Goal: Task Accomplishment & Management: Complete application form

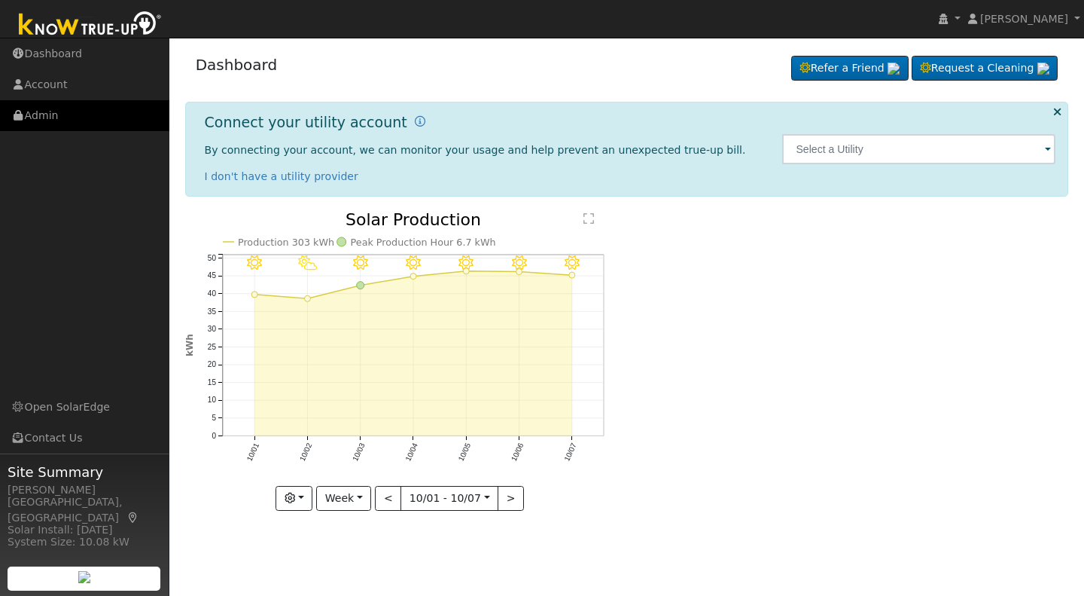
click at [40, 117] on link "Admin" at bounding box center [84, 115] width 169 height 31
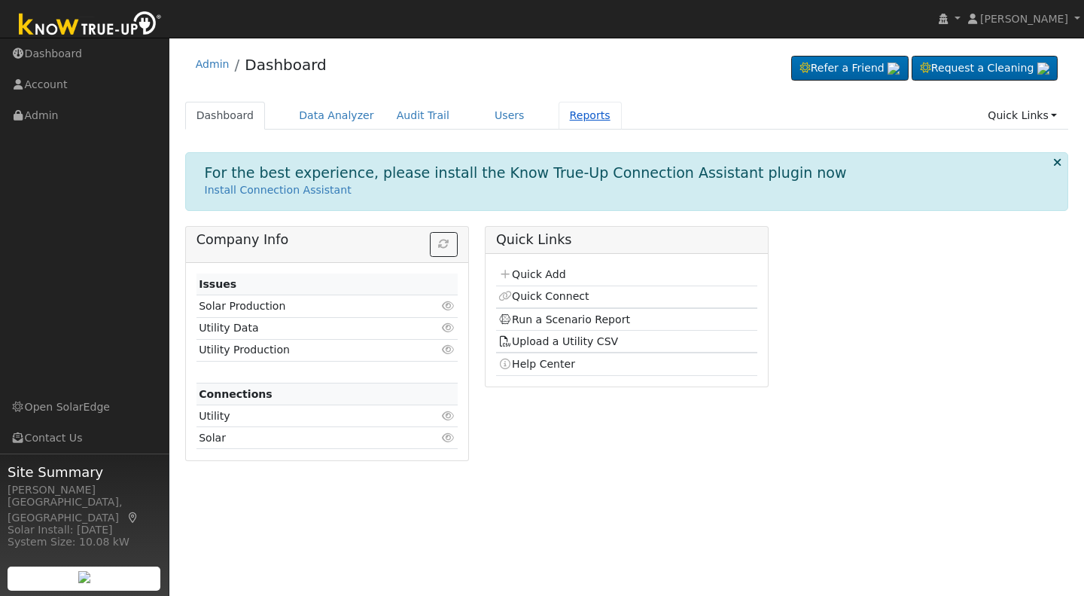
click at [559, 114] on link "Reports" at bounding box center [590, 116] width 63 height 28
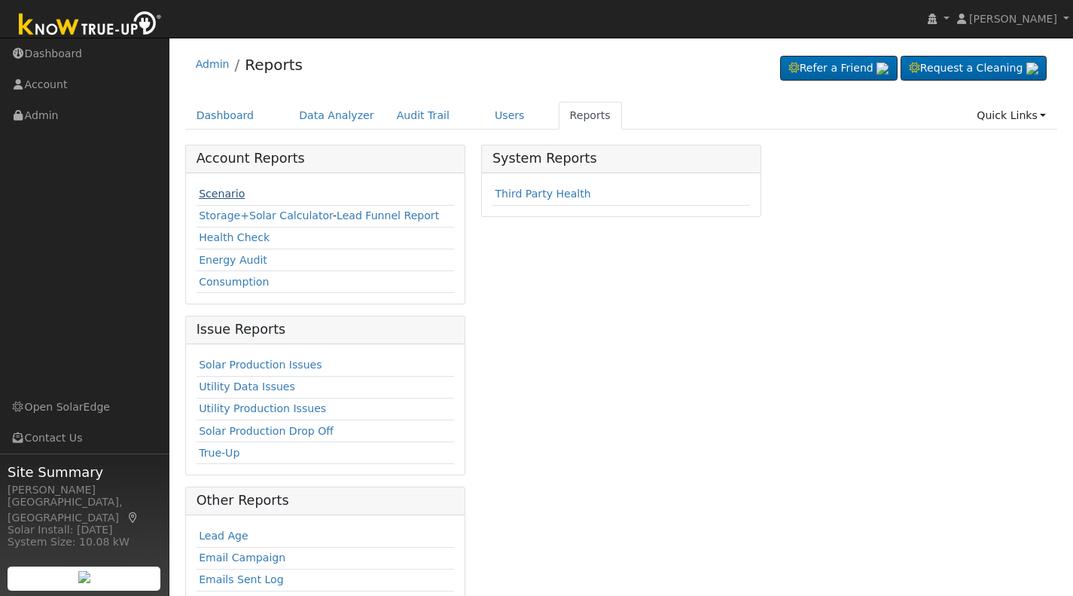
click at [206, 190] on link "Scenario" at bounding box center [222, 193] width 46 height 12
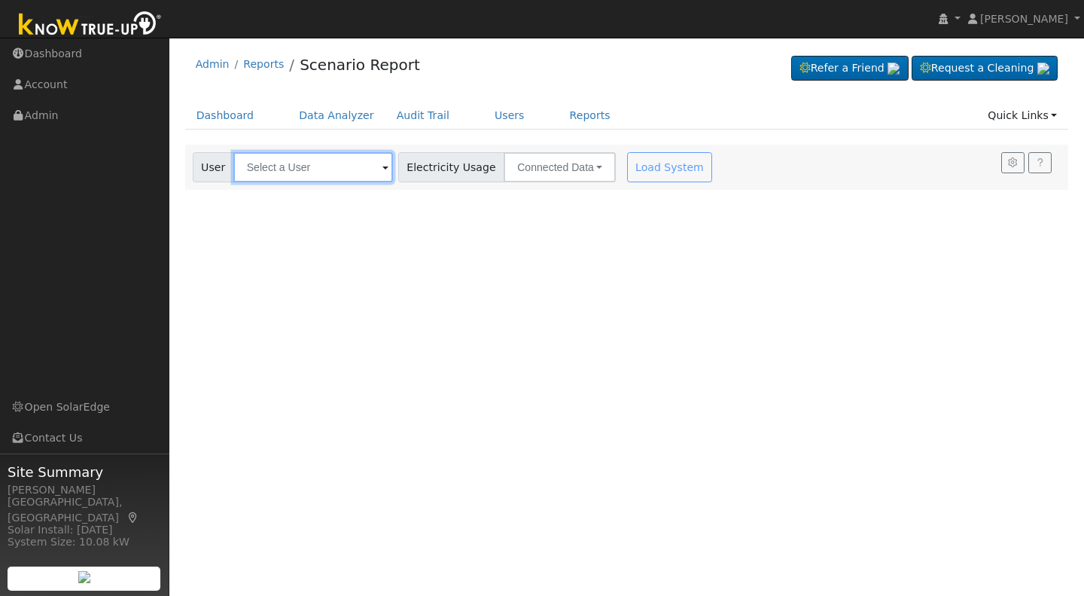
click at [255, 172] on input "text" at bounding box center [313, 167] width 160 height 30
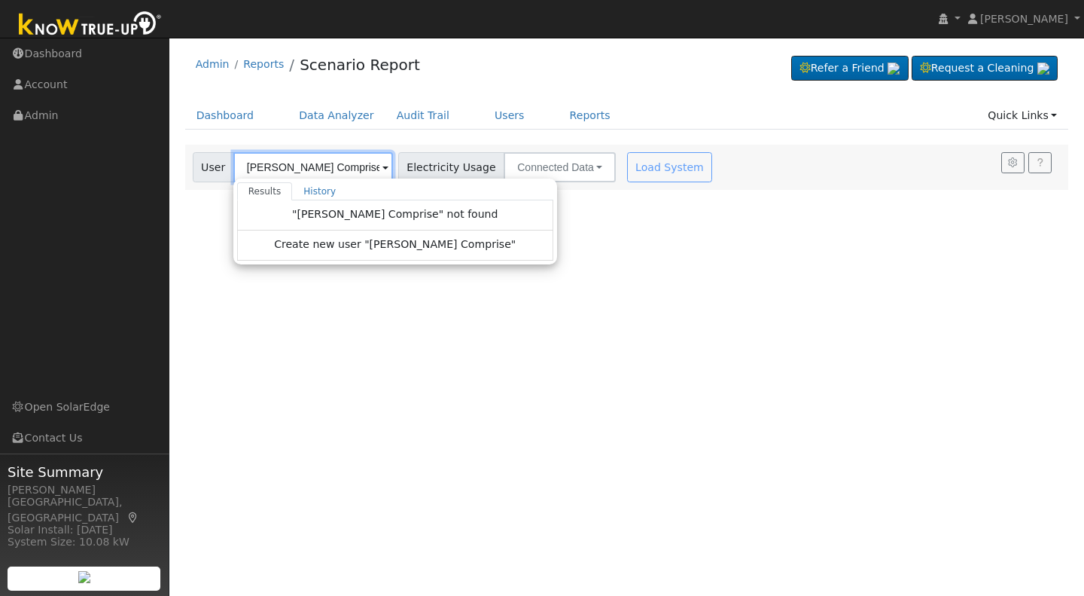
drag, startPoint x: 275, startPoint y: 166, endPoint x: 282, endPoint y: 167, distance: 7.7
click at [282, 167] on input "John Comprise" at bounding box center [313, 167] width 160 height 30
type input "John Camprise"
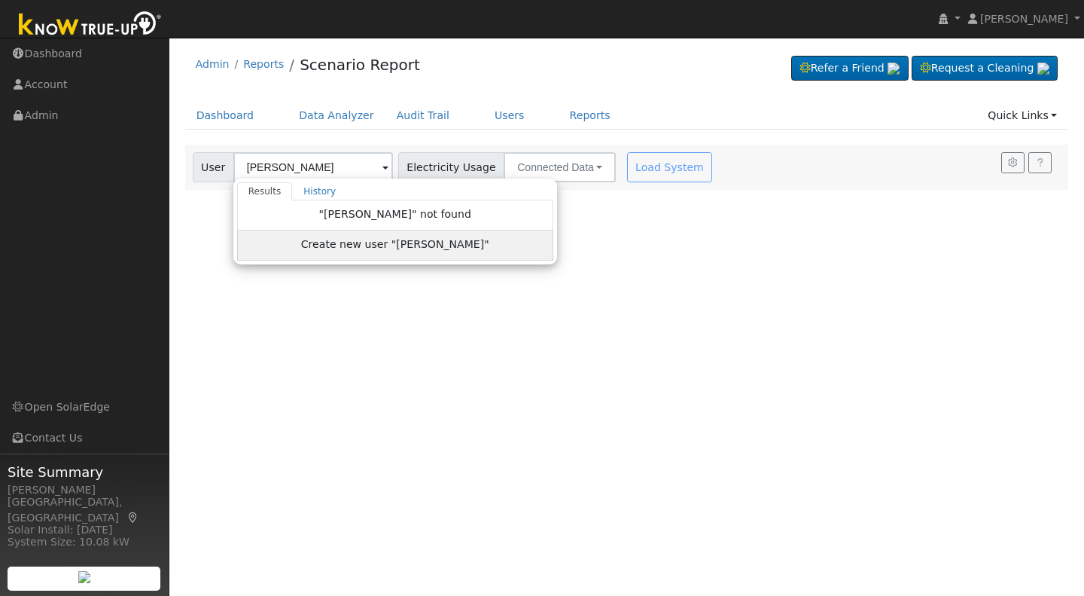
click at [353, 248] on span "Create new user "John Camprise"" at bounding box center [395, 244] width 188 height 17
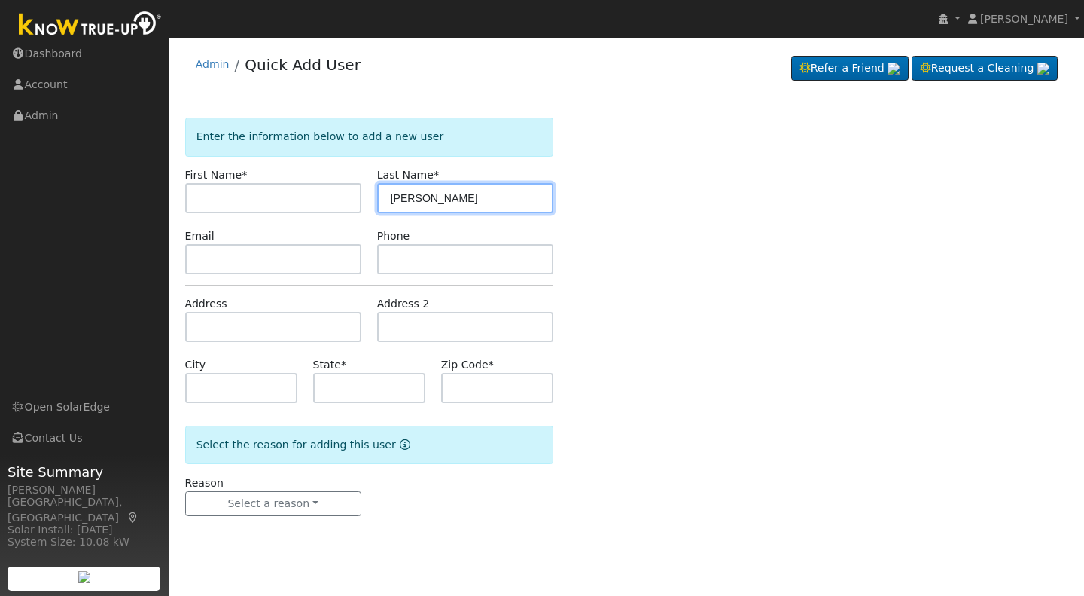
drag, startPoint x: 413, startPoint y: 196, endPoint x: 373, endPoint y: 196, distance: 39.9
click at [373, 196] on div "Last Name * [PERSON_NAME]" at bounding box center [465, 190] width 192 height 46
type input "Camprise"
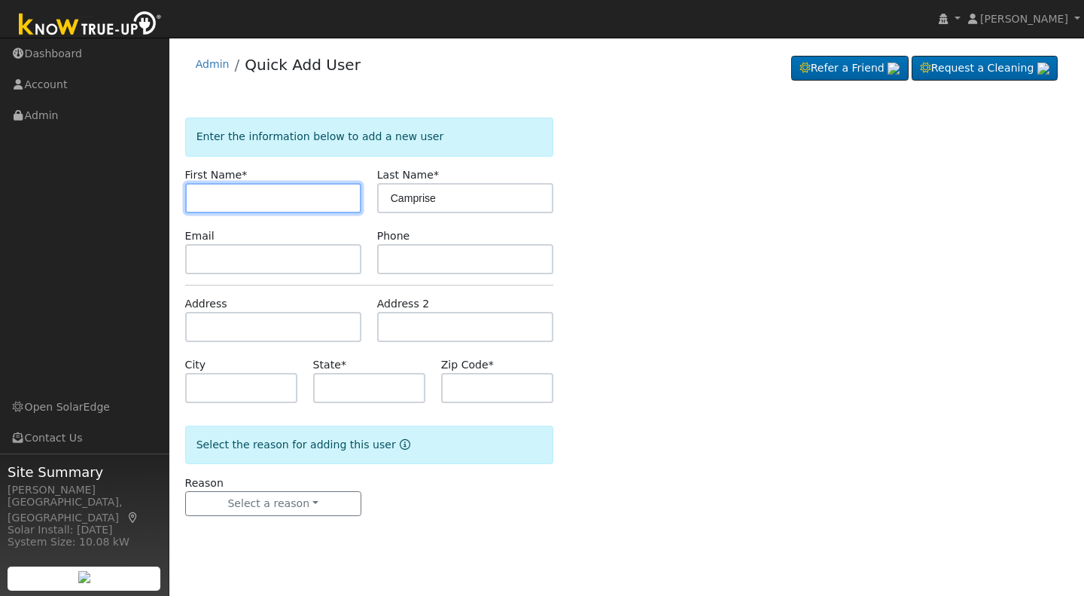
click at [212, 191] on input "text" at bounding box center [273, 198] width 176 height 30
type input "John"
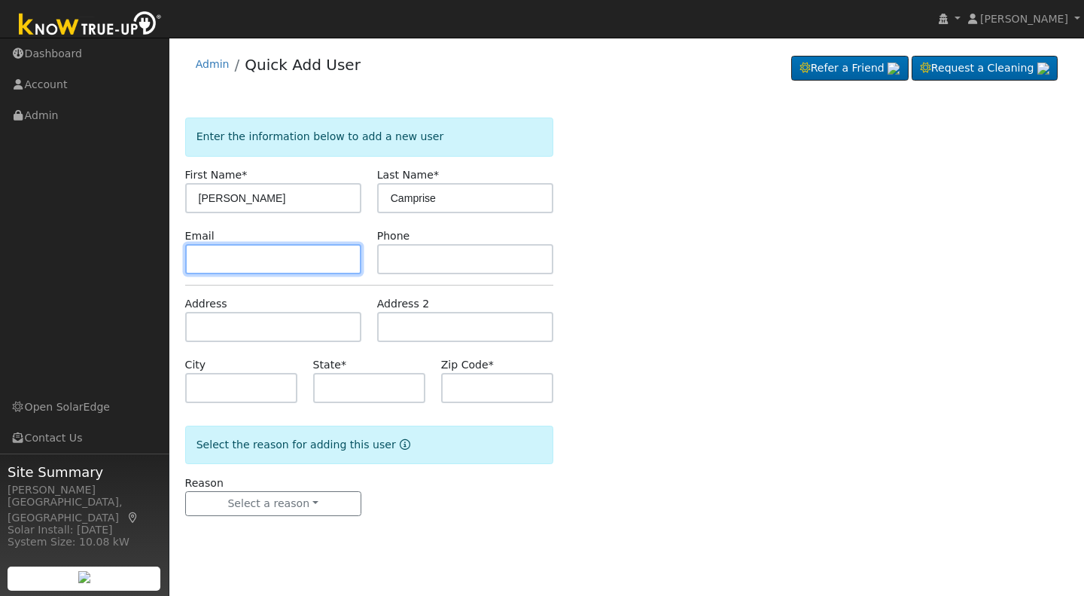
click at [198, 253] on input "text" at bounding box center [273, 259] width 176 height 30
type input "jjcamprise87@gmail.com"
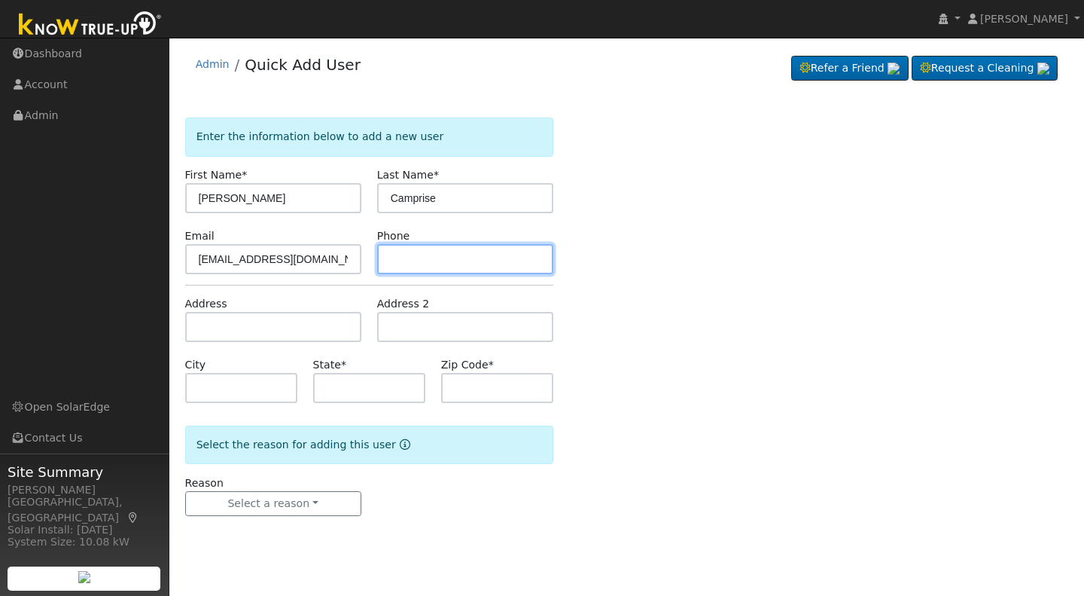
click at [388, 255] on input "text" at bounding box center [465, 259] width 176 height 30
type input "559-761-7331"
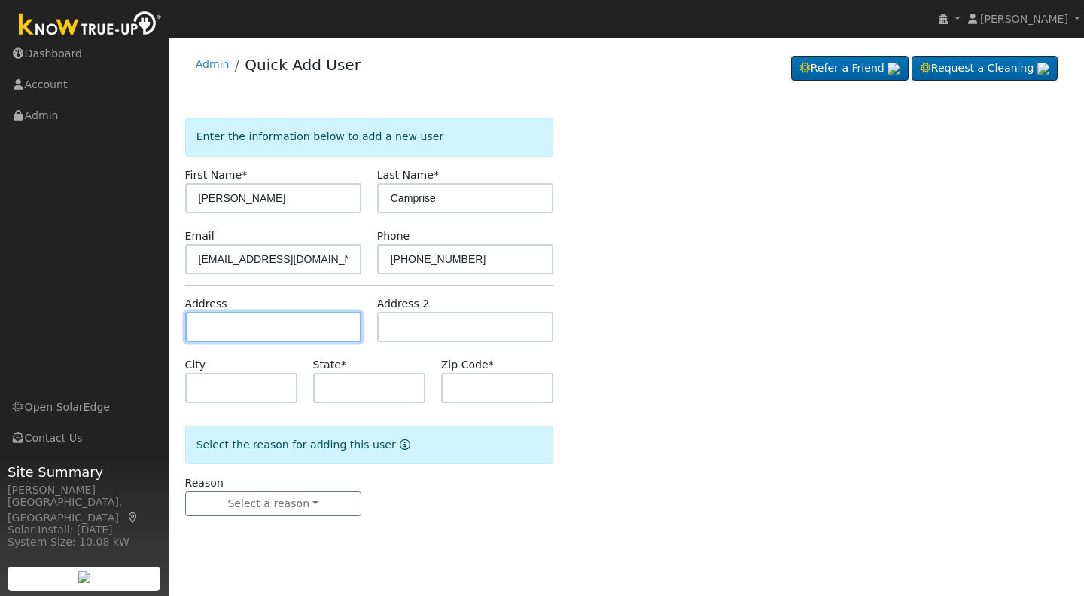
click at [193, 336] on input "text" at bounding box center [273, 327] width 176 height 30
type input "3502 Ryan Avenue"
type input "Clovis"
type input "CA"
type input "93611"
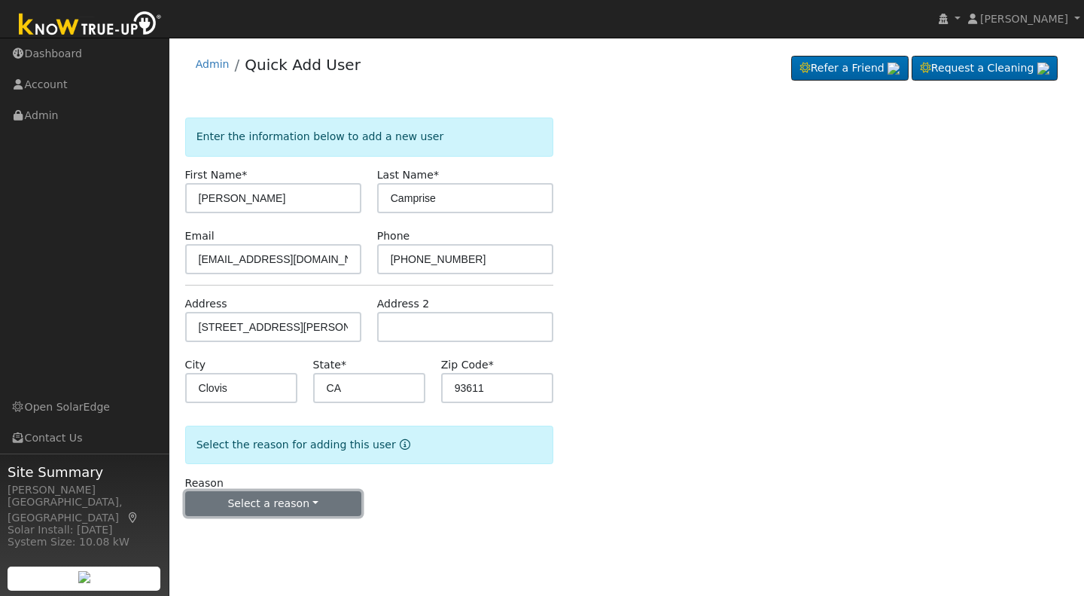
click at [279, 502] on button "Select a reason" at bounding box center [273, 504] width 176 height 26
click at [232, 538] on link "New lead" at bounding box center [269, 534] width 166 height 21
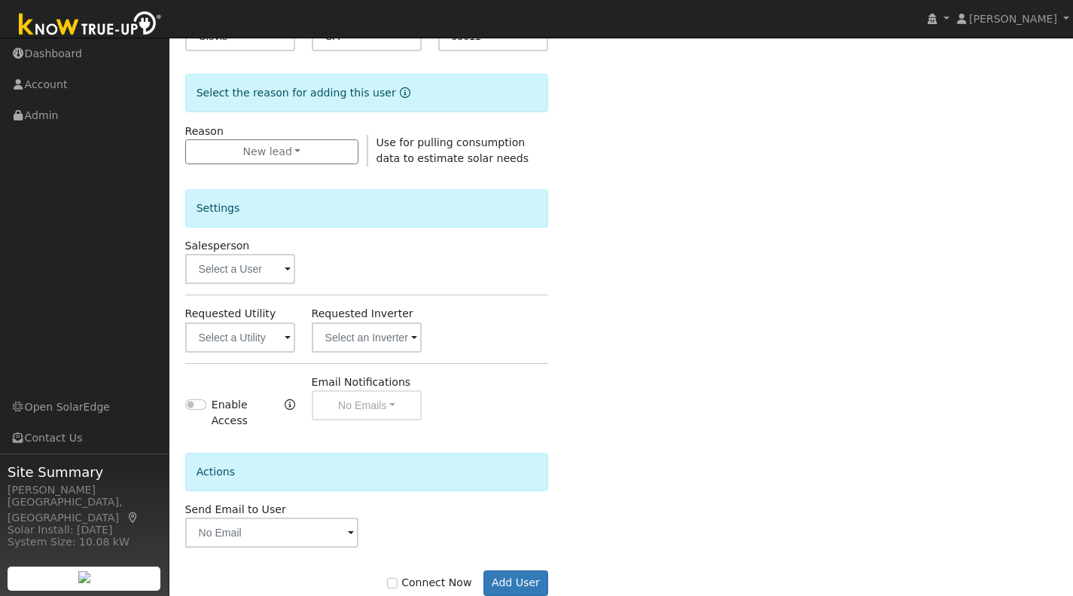
scroll to position [379, 0]
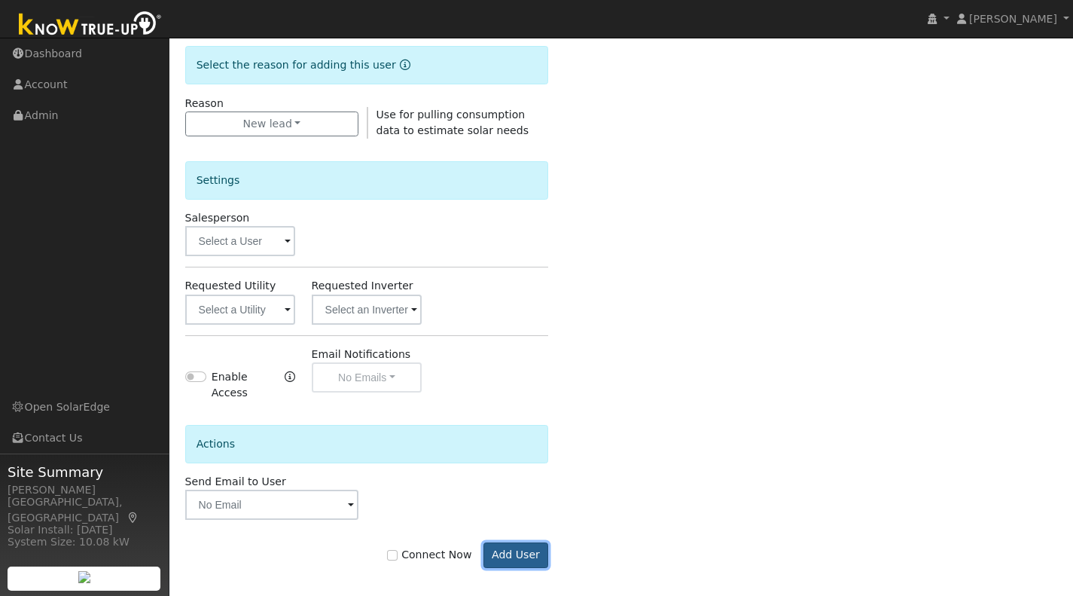
click at [519, 544] on button "Add User" at bounding box center [515, 555] width 65 height 26
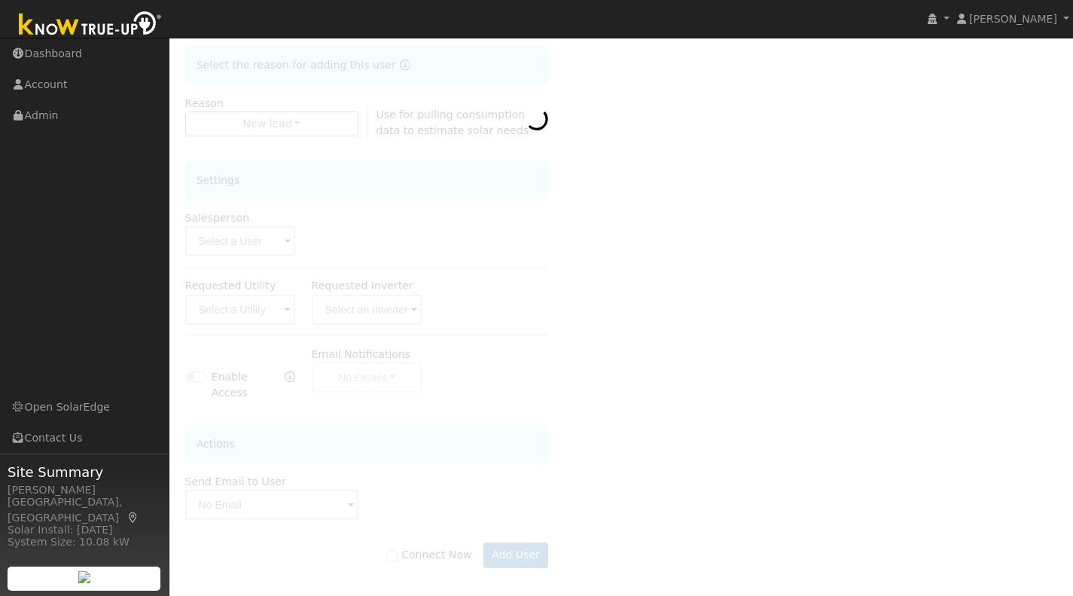
click at [346, 98] on div at bounding box center [621, 167] width 873 height 859
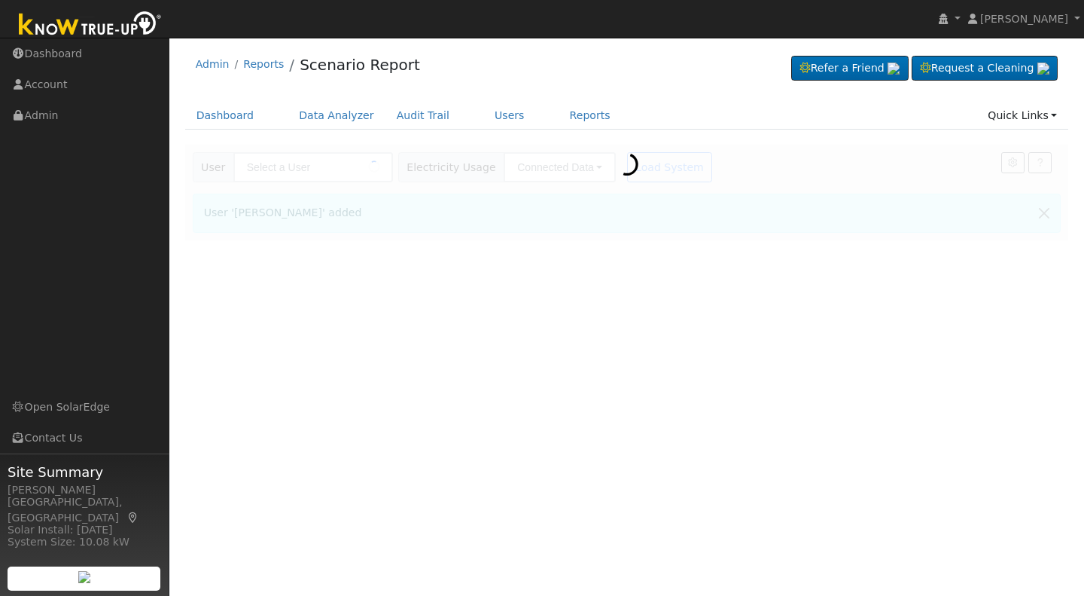
type input "[PERSON_NAME]"
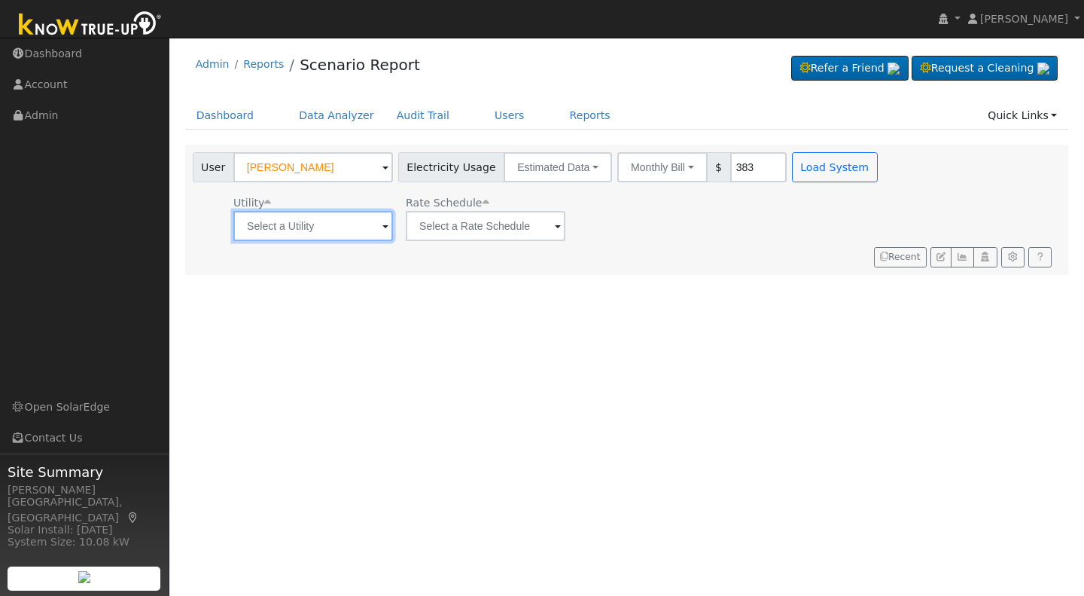
click at [385, 230] on input "text" at bounding box center [313, 226] width 160 height 30
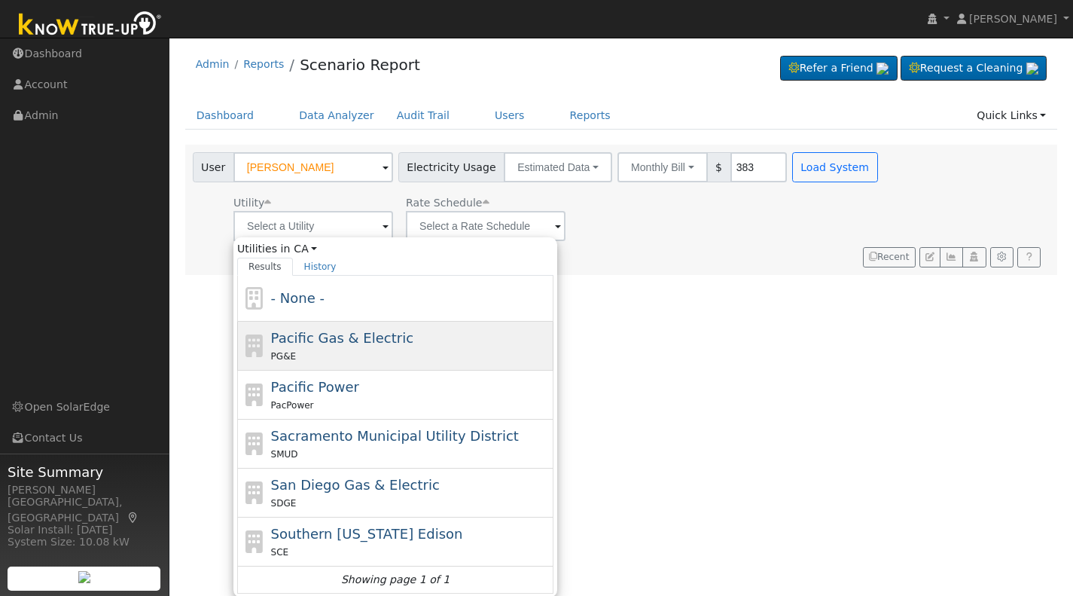
click at [293, 341] on span "Pacific Gas & Electric" at bounding box center [342, 338] width 142 height 16
type input "Pacific Gas & Electric"
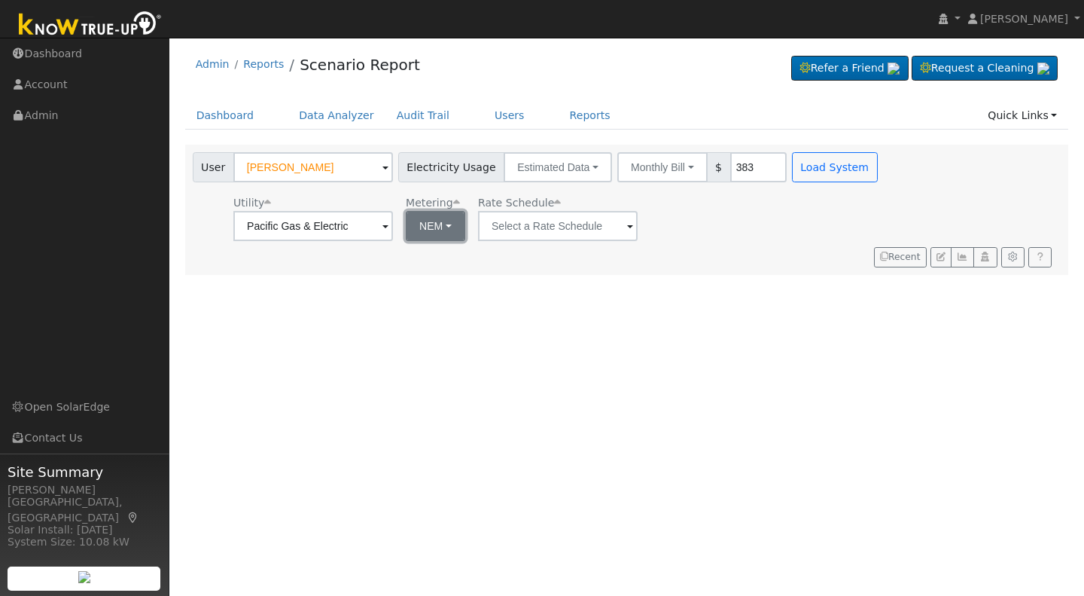
click at [449, 226] on button "NEM" at bounding box center [435, 226] width 59 height 30
click at [431, 280] on link "NBT" at bounding box center [456, 280] width 105 height 21
type input "E-ELEC"
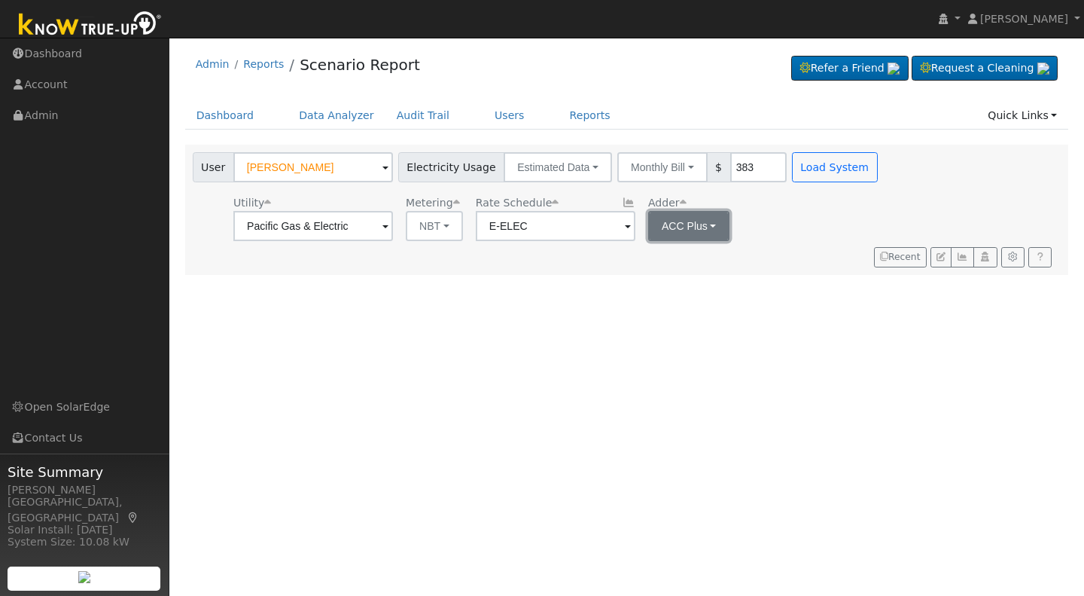
click at [711, 232] on button "ACC Plus" at bounding box center [689, 226] width 82 height 30
click at [662, 305] on link "SB-535" at bounding box center [695, 301] width 105 height 21
click at [800, 166] on button "Load System" at bounding box center [835, 167] width 86 height 30
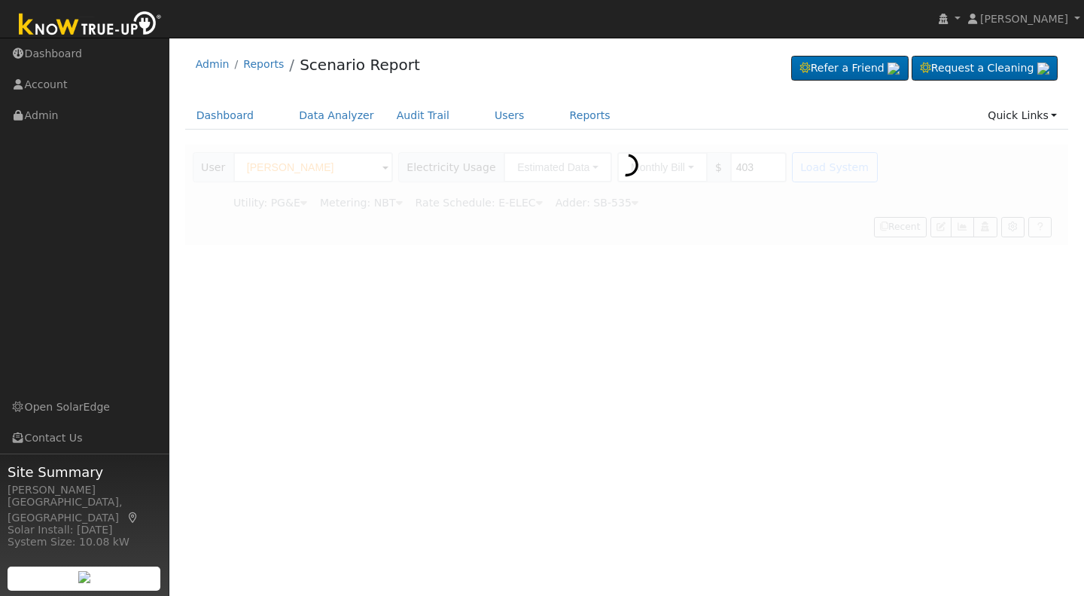
click at [800, 166] on div at bounding box center [627, 195] width 884 height 100
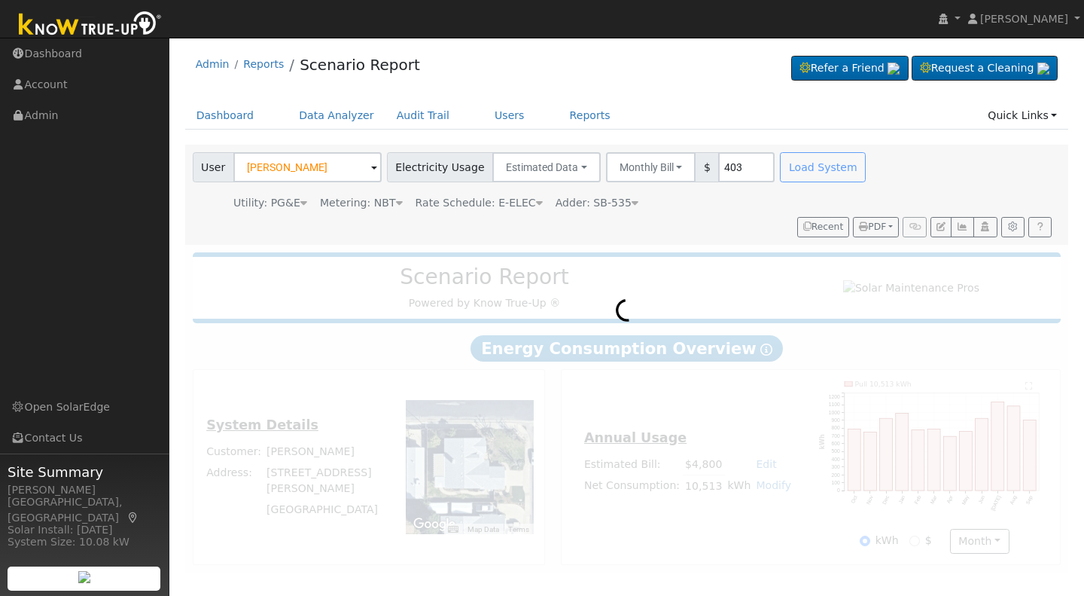
click at [800, 166] on div "Load System" at bounding box center [825, 167] width 95 height 30
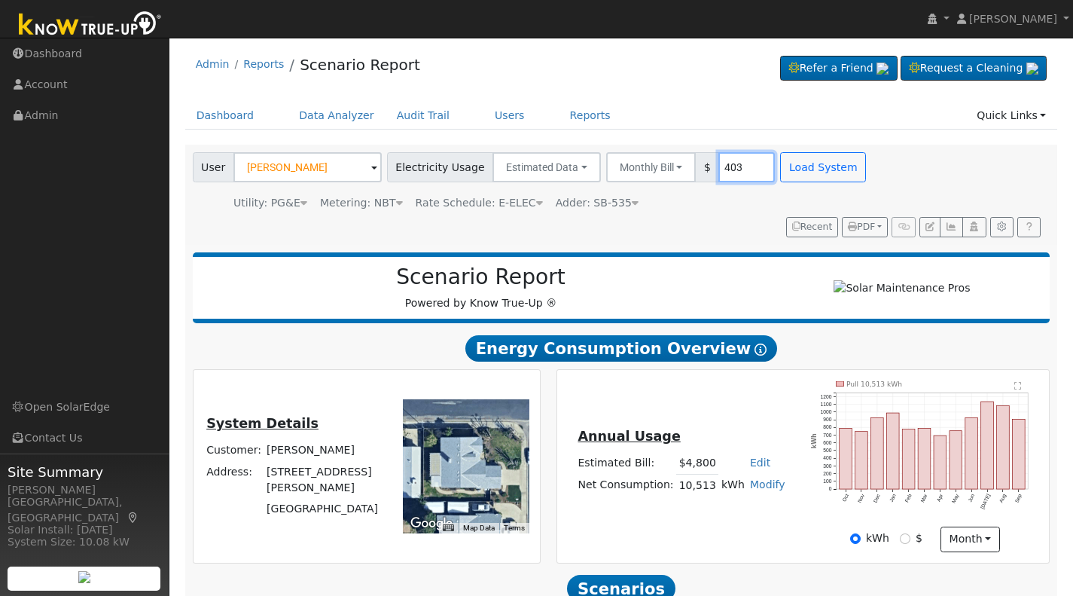
click at [727, 161] on input "403" at bounding box center [746, 167] width 56 height 30
click at [780, 173] on button "Load System" at bounding box center [823, 167] width 86 height 30
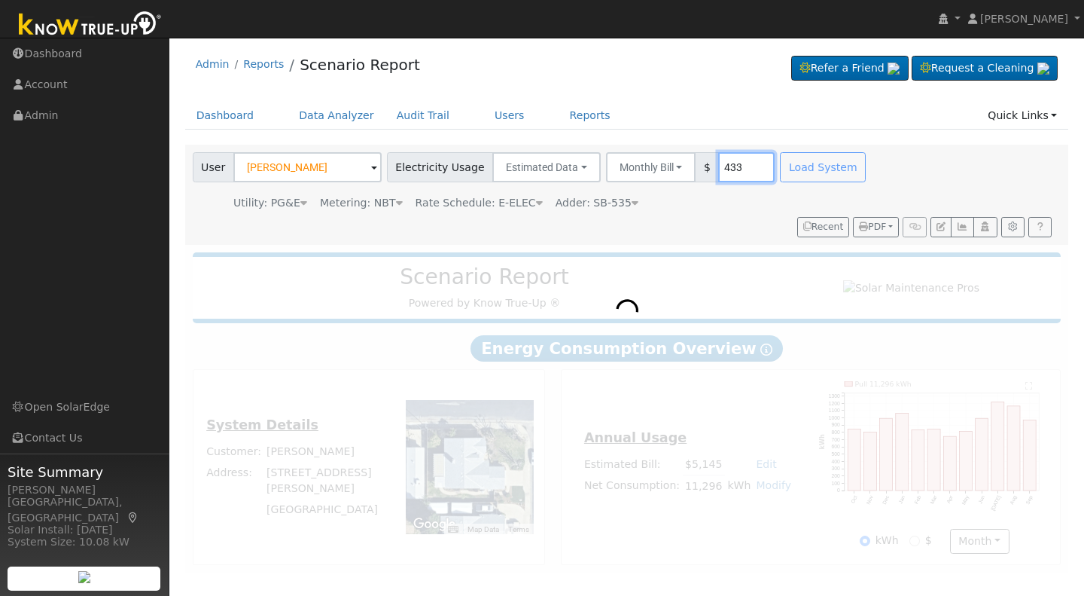
click at [723, 175] on input "433" at bounding box center [746, 167] width 56 height 30
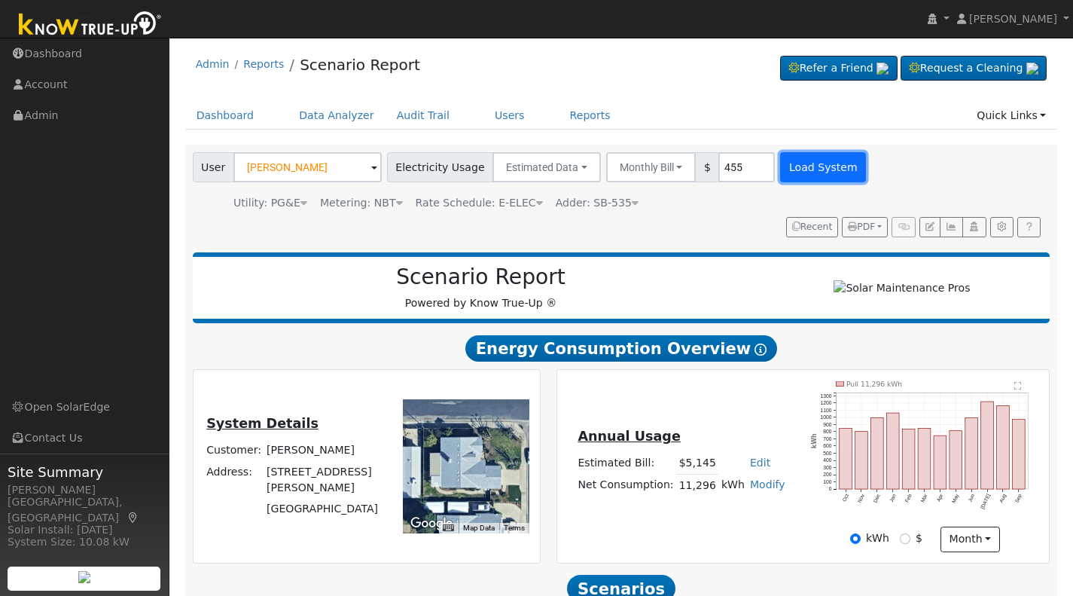
click at [787, 167] on button "Load System" at bounding box center [823, 167] width 86 height 30
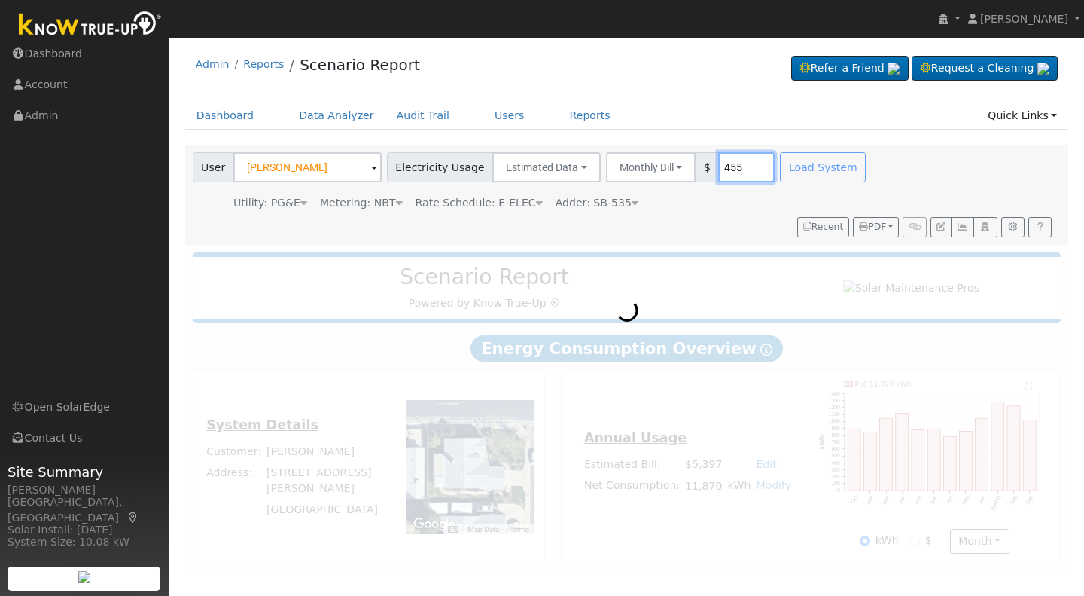
click at [723, 163] on input "455" at bounding box center [746, 167] width 56 height 30
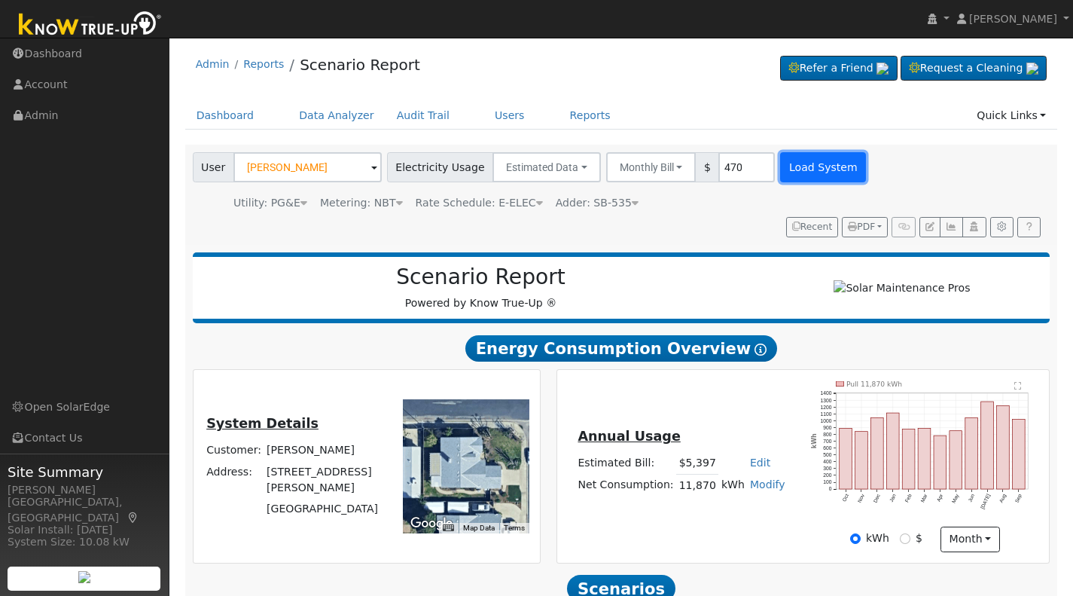
click at [780, 172] on button "Load System" at bounding box center [823, 167] width 86 height 30
click at [722, 166] on input "470" at bounding box center [746, 167] width 56 height 30
click at [784, 172] on button "Load System" at bounding box center [823, 167] width 86 height 30
click at [723, 169] on input "475" at bounding box center [746, 167] width 56 height 30
type input "480"
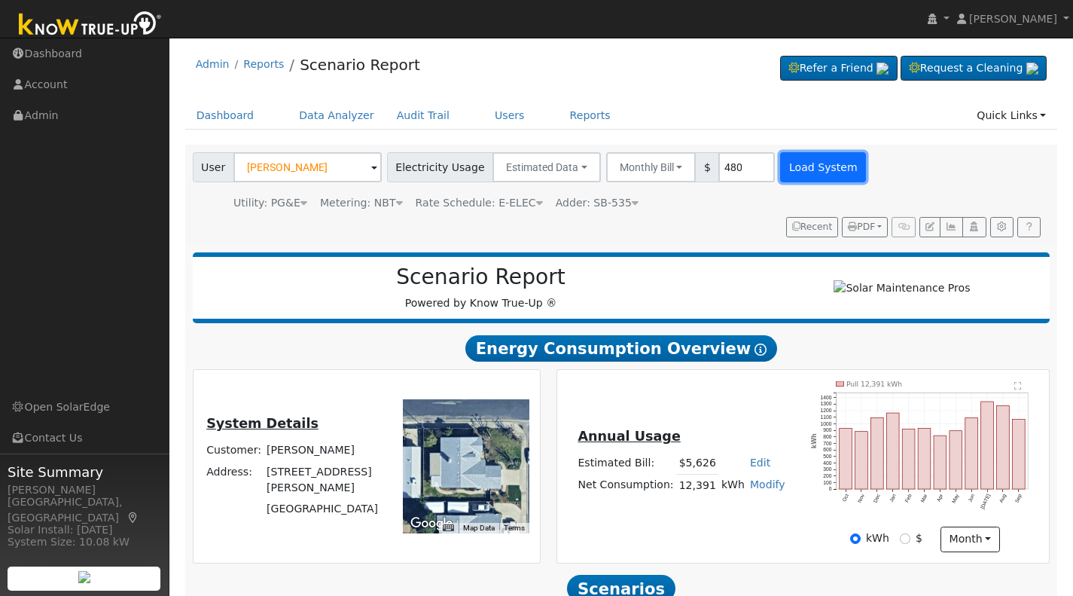
click at [780, 172] on button "Load System" at bounding box center [823, 167] width 86 height 30
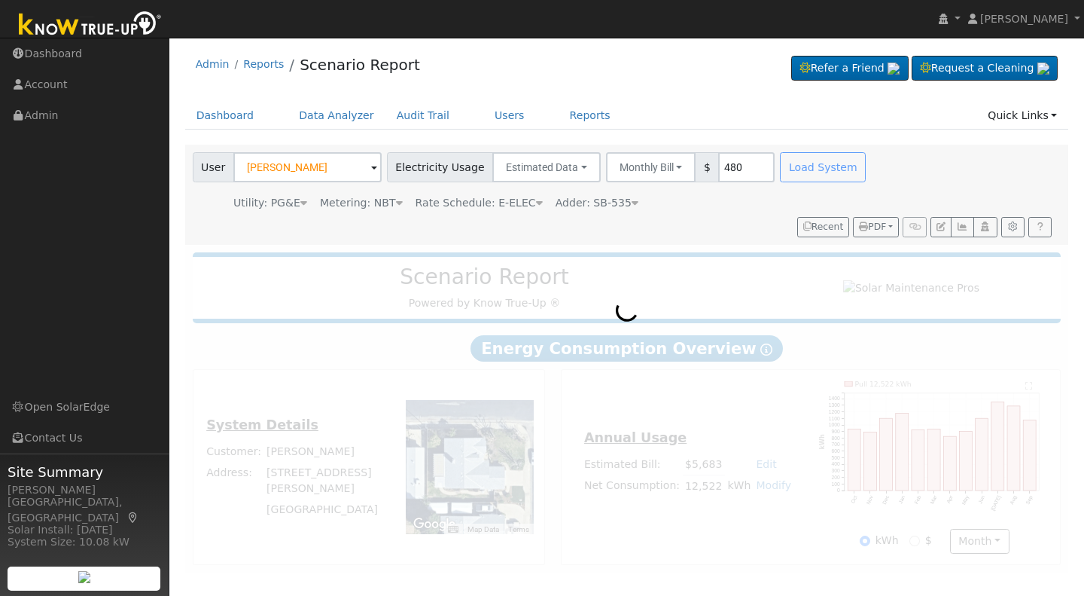
click at [714, 244] on div "User John Camprise Account Default Account Default Account 3502 Ryan Avenue, Cl…" at bounding box center [627, 195] width 884 height 100
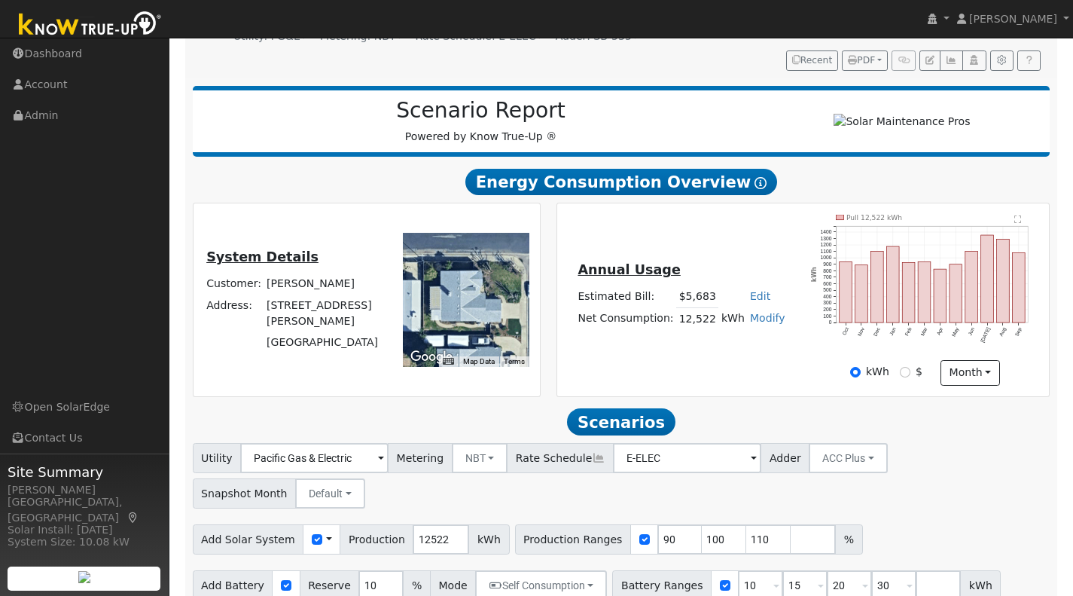
scroll to position [193, 0]
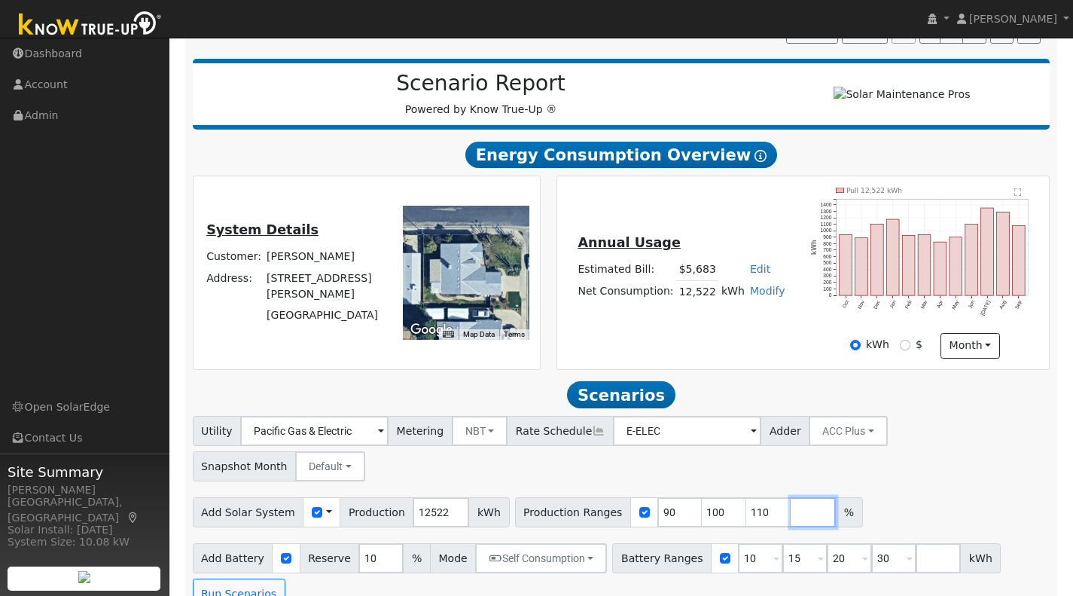
click at [790, 497] on input "number" at bounding box center [812, 512] width 45 height 30
click at [843, 442] on button "ACC Plus" at bounding box center [848, 431] width 79 height 30
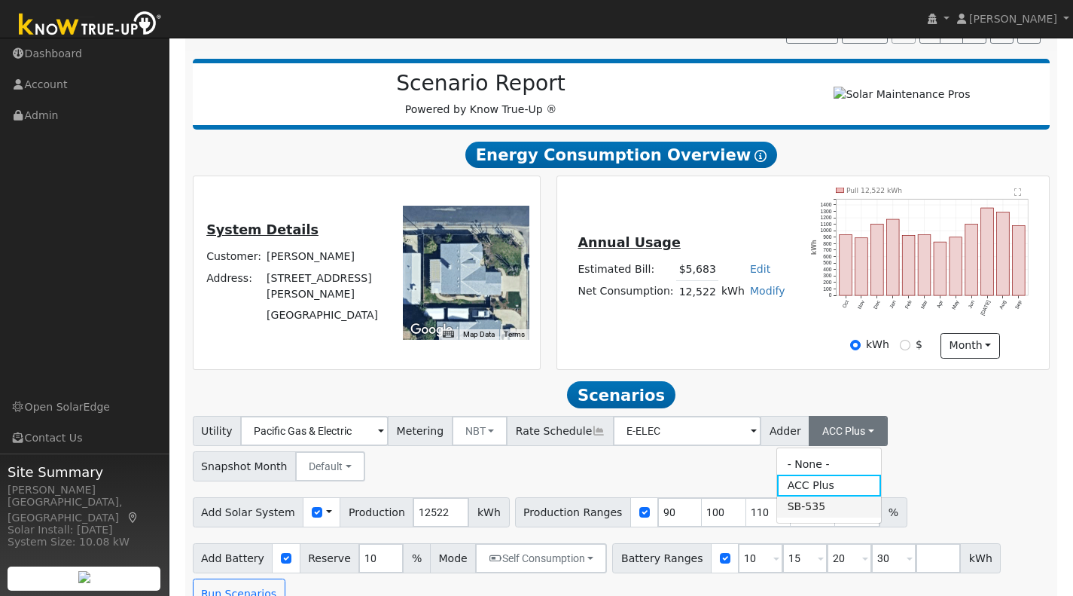
click at [801, 515] on link "SB-535" at bounding box center [829, 506] width 105 height 21
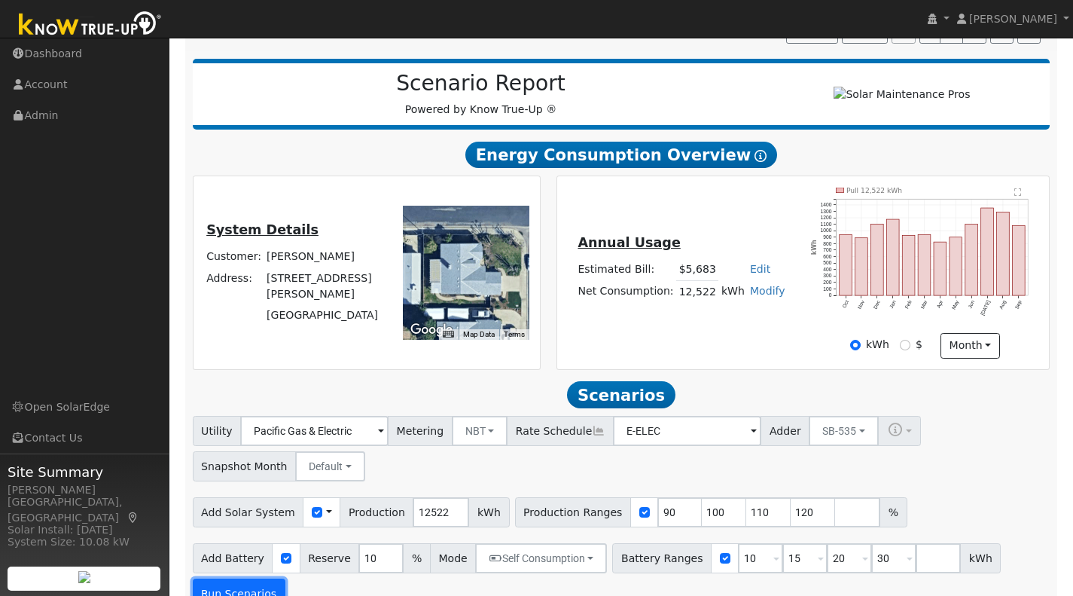
click at [242, 592] on button "Run Scenarios" at bounding box center [239, 593] width 93 height 30
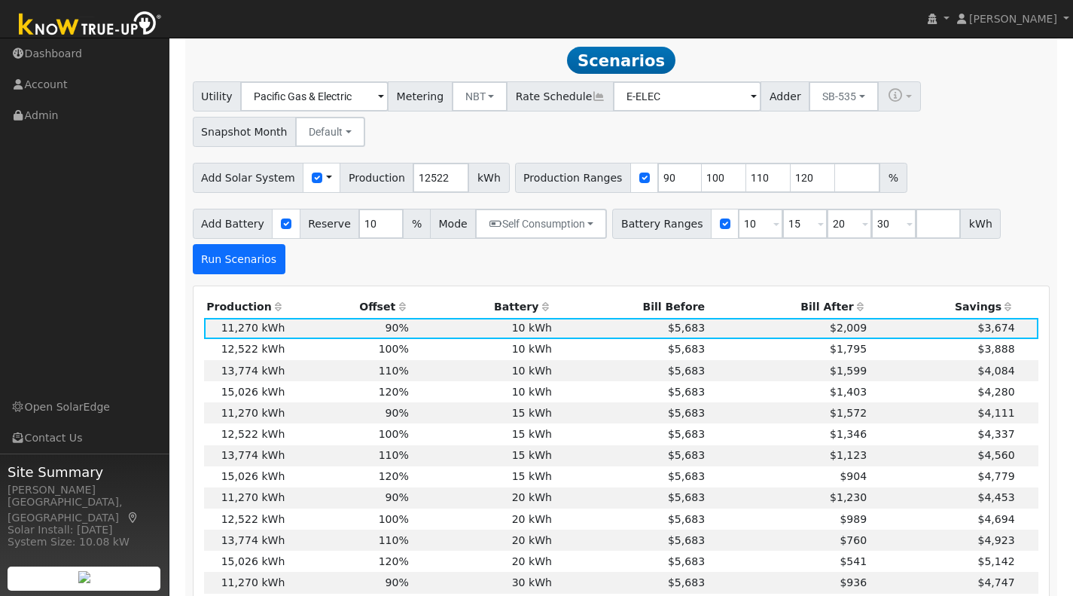
scroll to position [535, 0]
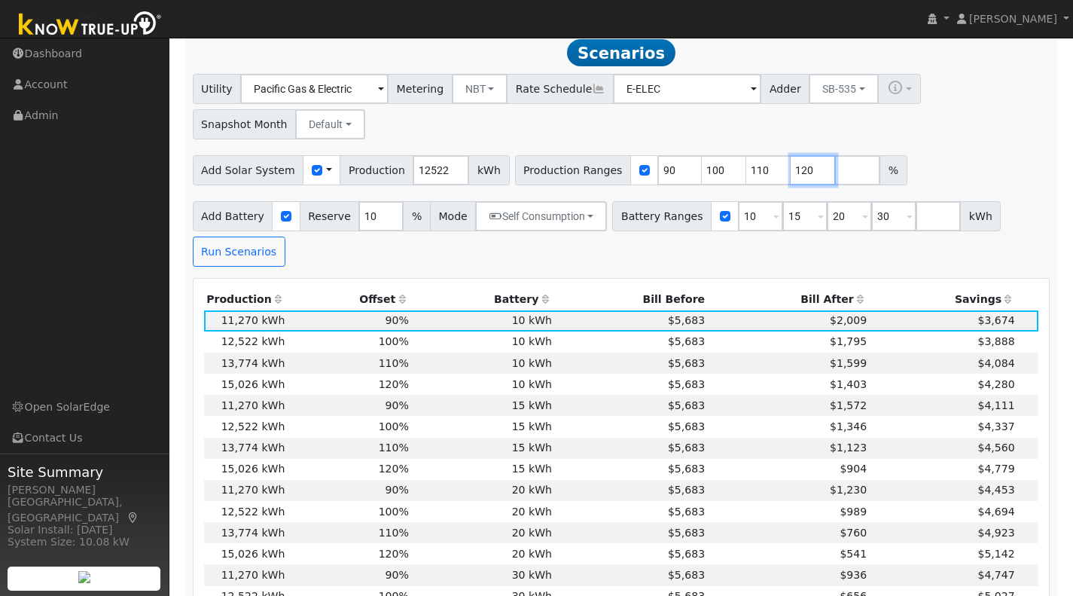
drag, startPoint x: 778, startPoint y: 174, endPoint x: 787, endPoint y: 173, distance: 9.1
click at [790, 173] on input "120" at bounding box center [812, 170] width 45 height 30
type input "121"
click at [214, 267] on button "Run Scenarios" at bounding box center [239, 251] width 93 height 30
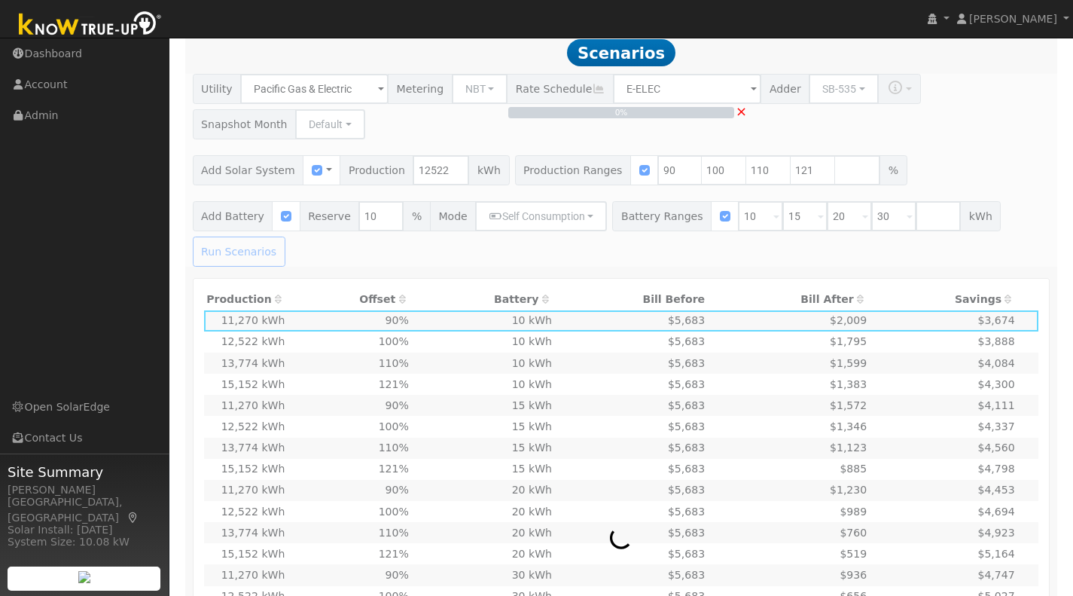
click at [214, 267] on div "0% ×" at bounding box center [620, 170] width 873 height 193
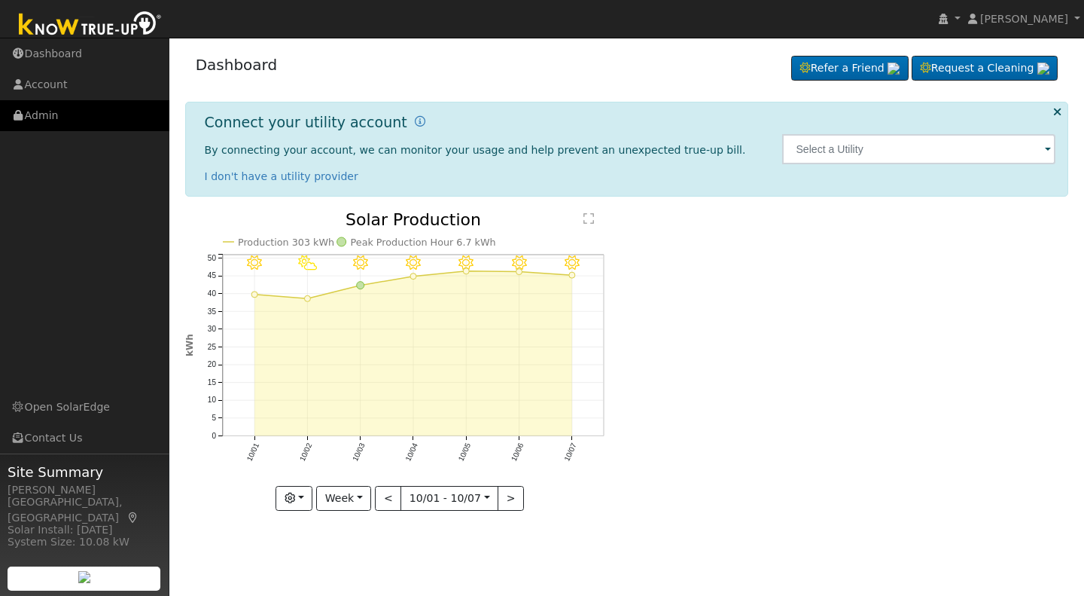
click at [56, 123] on link "Admin" at bounding box center [84, 115] width 169 height 31
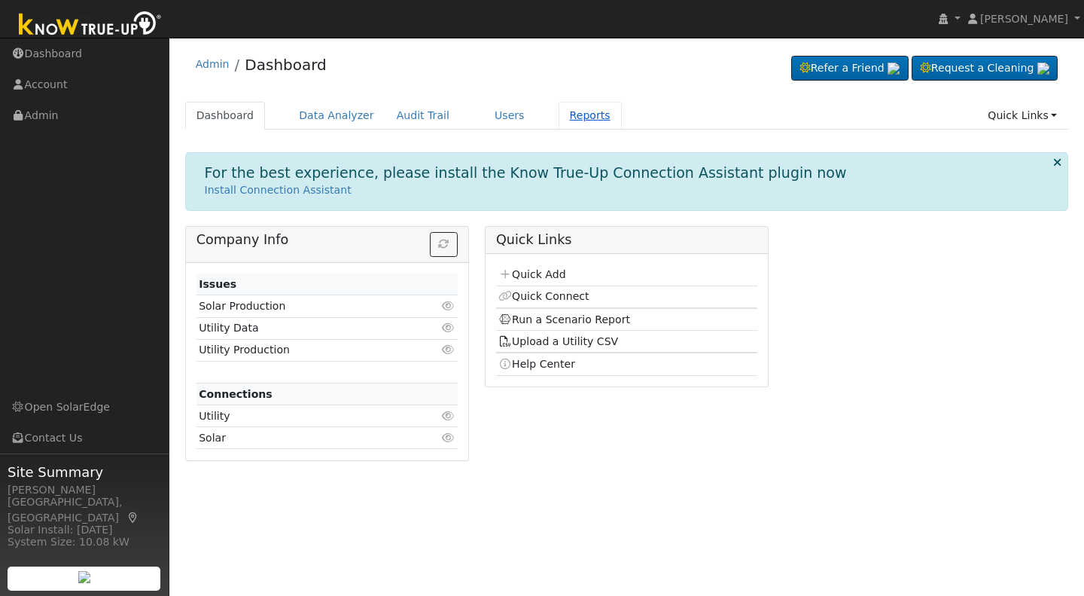
click at [559, 120] on link "Reports" at bounding box center [590, 116] width 63 height 28
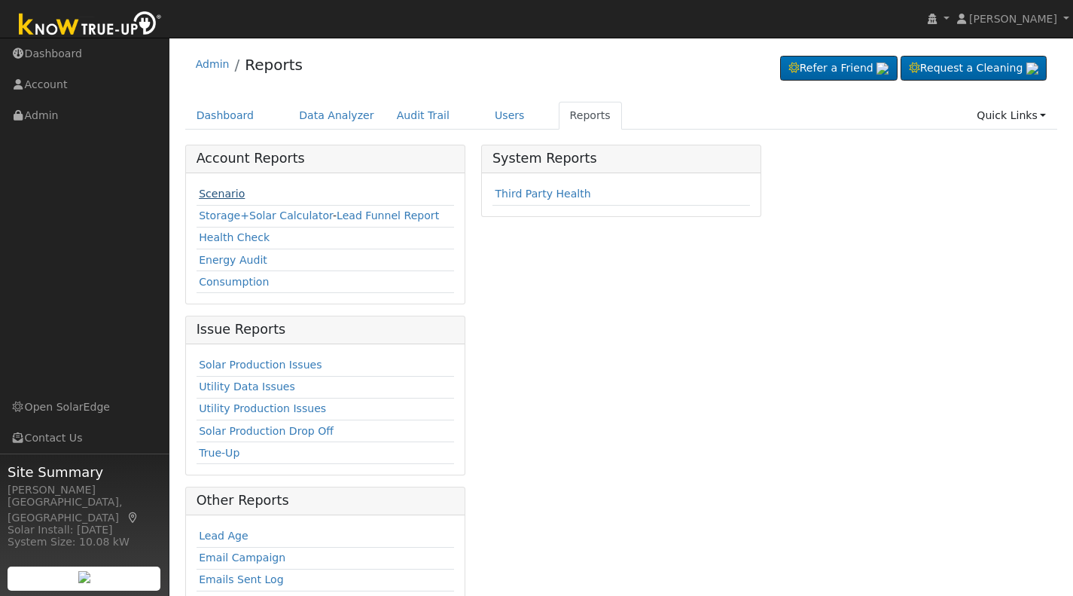
click at [219, 195] on link "Scenario" at bounding box center [222, 193] width 46 height 12
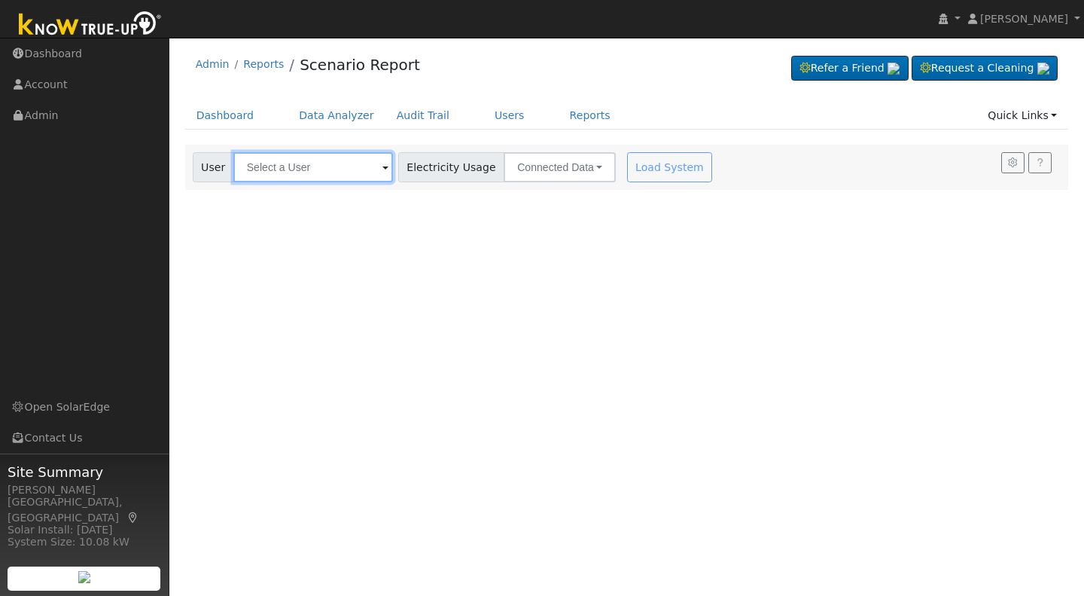
click at [258, 168] on input "text" at bounding box center [313, 167] width 160 height 30
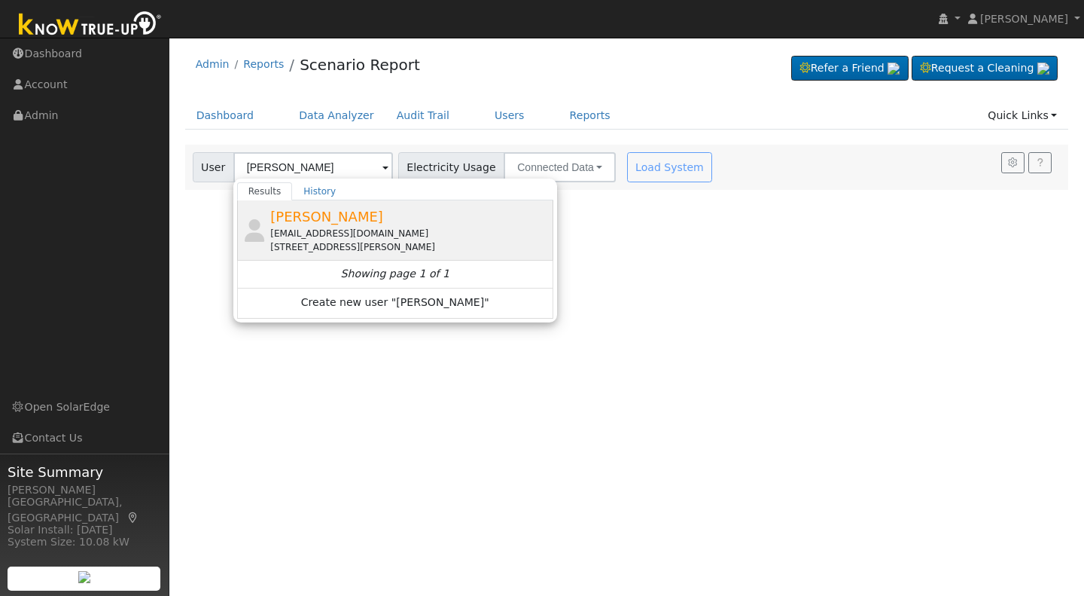
click at [320, 221] on span "[PERSON_NAME]" at bounding box center [326, 217] width 113 height 16
type input "[PERSON_NAME]"
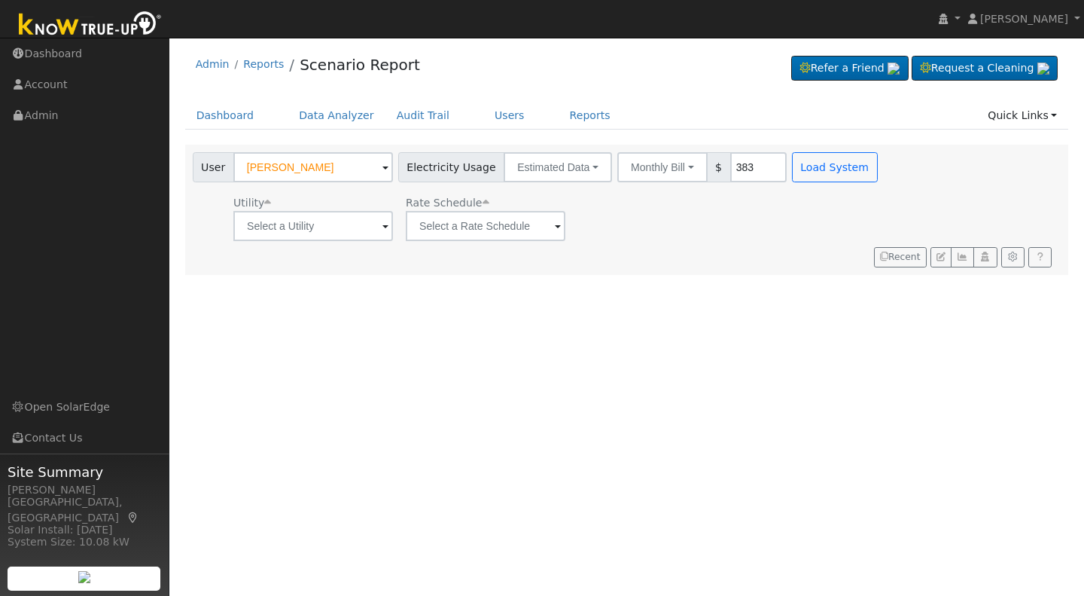
click at [737, 165] on input "383" at bounding box center [758, 167] width 56 height 30
drag, startPoint x: 737, startPoint y: 167, endPoint x: 711, endPoint y: 160, distance: 26.5
click at [730, 160] on input "383" at bounding box center [758, 167] width 56 height 30
drag, startPoint x: 740, startPoint y: 167, endPoint x: 711, endPoint y: 167, distance: 28.6
click at [730, 167] on input "455" at bounding box center [758, 167] width 56 height 30
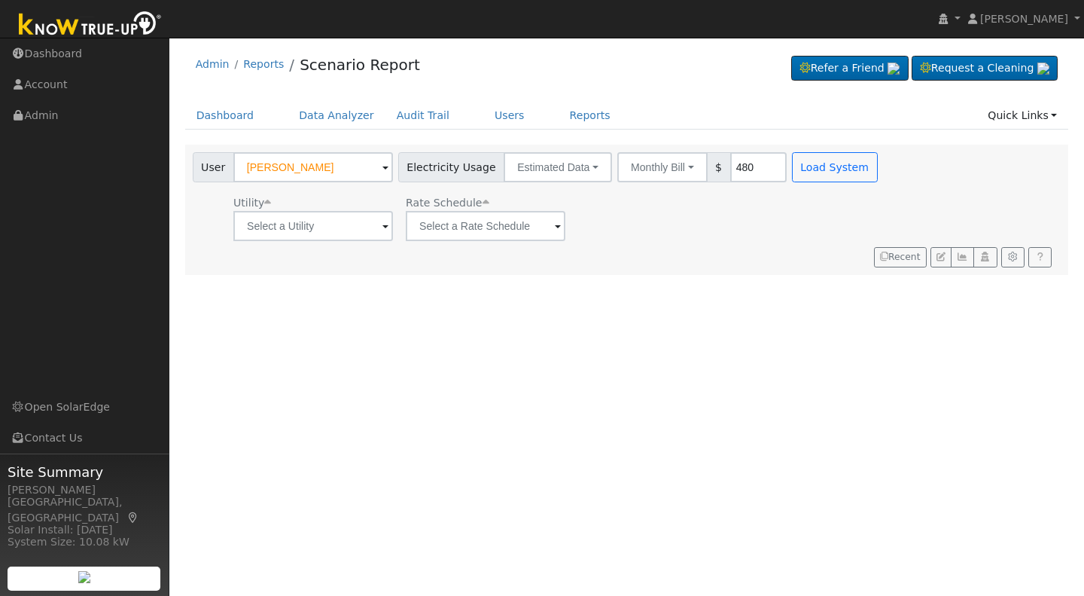
type input "480"
click at [385, 230] on input "text" at bounding box center [313, 226] width 160 height 30
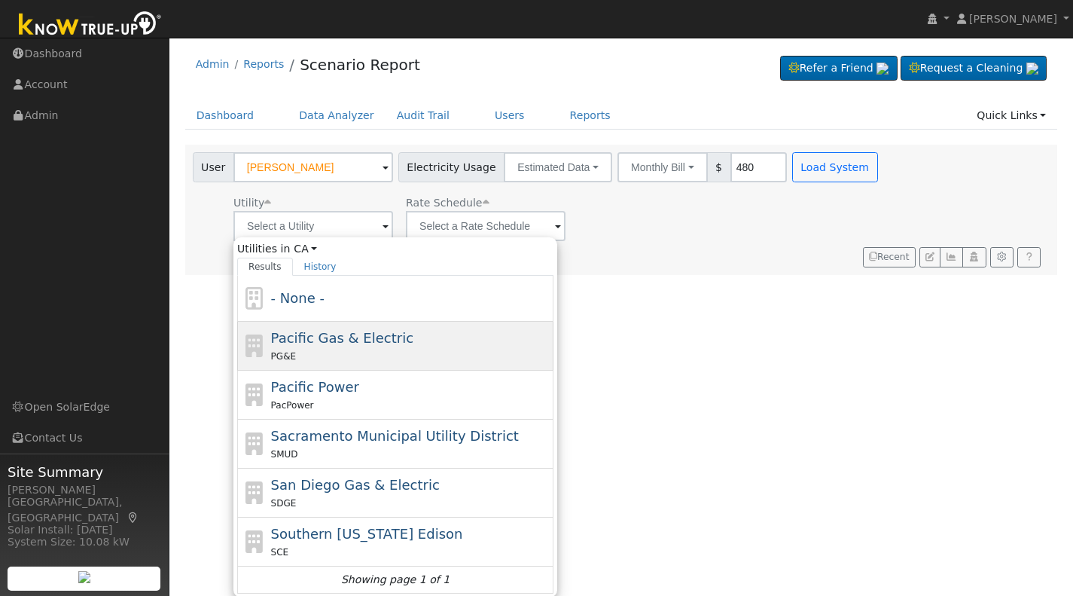
click at [331, 338] on span "Pacific Gas & Electric" at bounding box center [342, 338] width 142 height 16
type input "Pacific Gas & Electric"
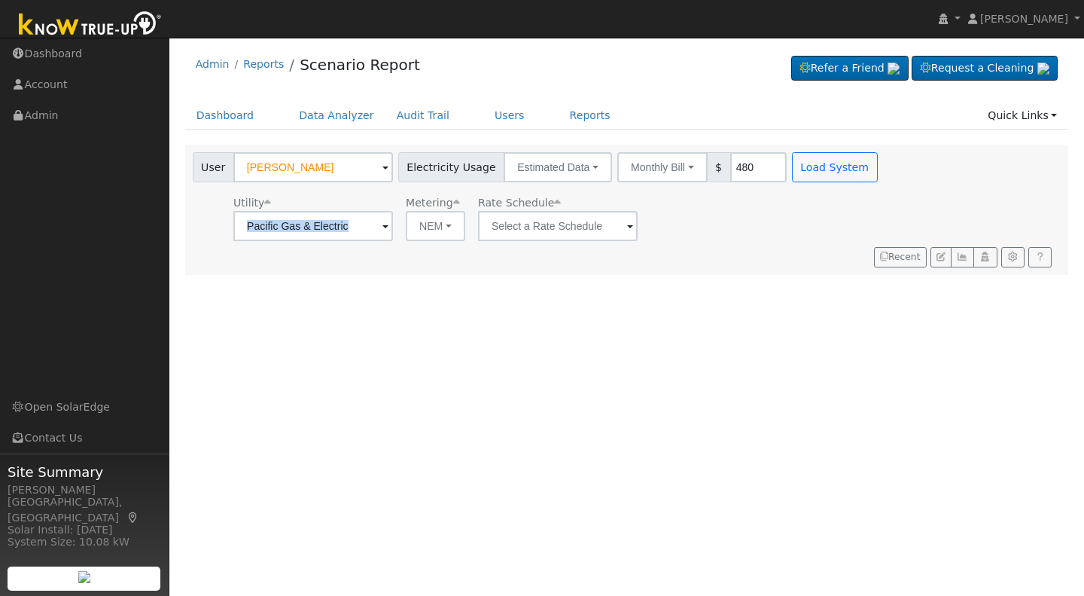
click at [331, 338] on div "User Profile First name Last name Email Email Notifications No Emails No Emails…" at bounding box center [626, 317] width 915 height 558
click at [448, 221] on button "NEM" at bounding box center [435, 226] width 59 height 30
click at [424, 282] on link "NBT" at bounding box center [456, 280] width 105 height 21
type input "E-ELEC"
click at [714, 228] on button "ACC Plus" at bounding box center [689, 226] width 82 height 30
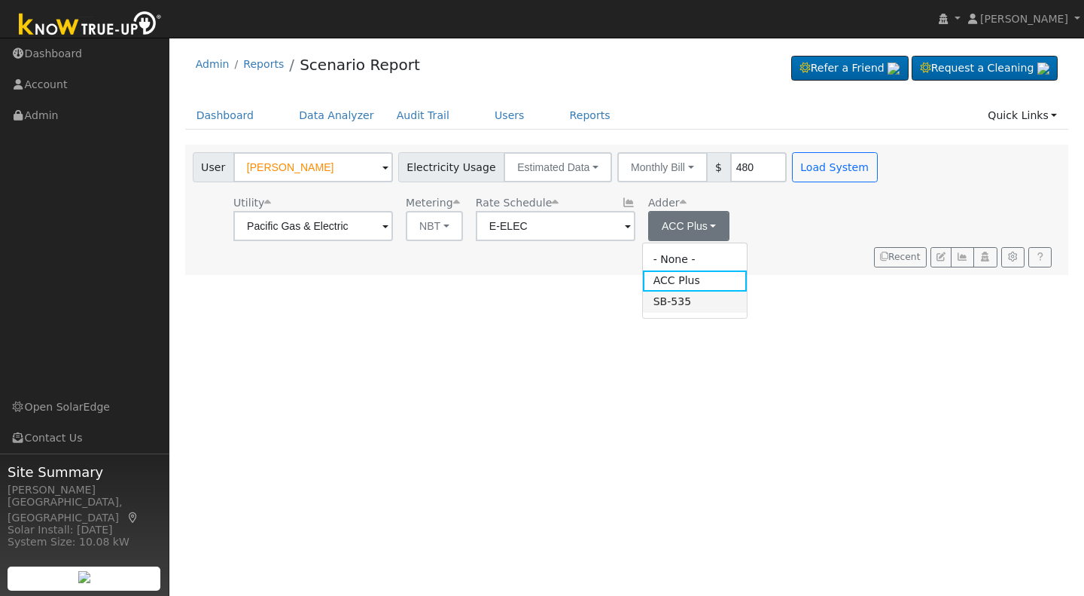
click at [682, 304] on link "SB-535" at bounding box center [695, 301] width 105 height 21
click at [675, 291] on div "User Profile First name Last name Email Email Notifications No Emails No Emails…" at bounding box center [626, 317] width 915 height 558
drag, startPoint x: 690, startPoint y: 283, endPoint x: 699, endPoint y: 277, distance: 10.9
click at [699, 277] on div "User Profile First name Last name Email Email Notifications No Emails No Emails…" at bounding box center [626, 317] width 915 height 558
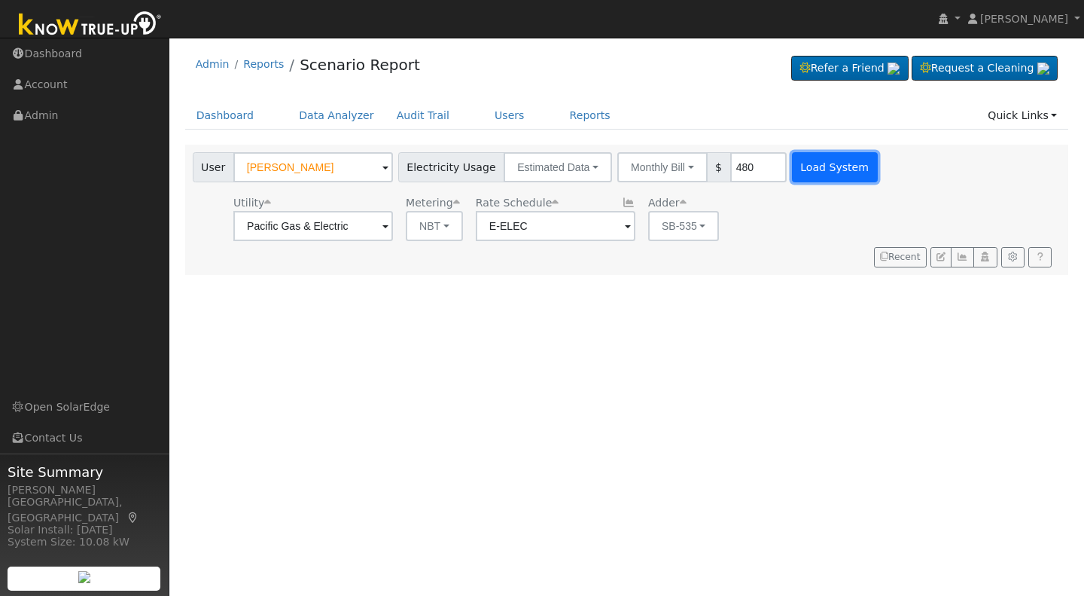
click at [809, 169] on button "Load System" at bounding box center [835, 167] width 86 height 30
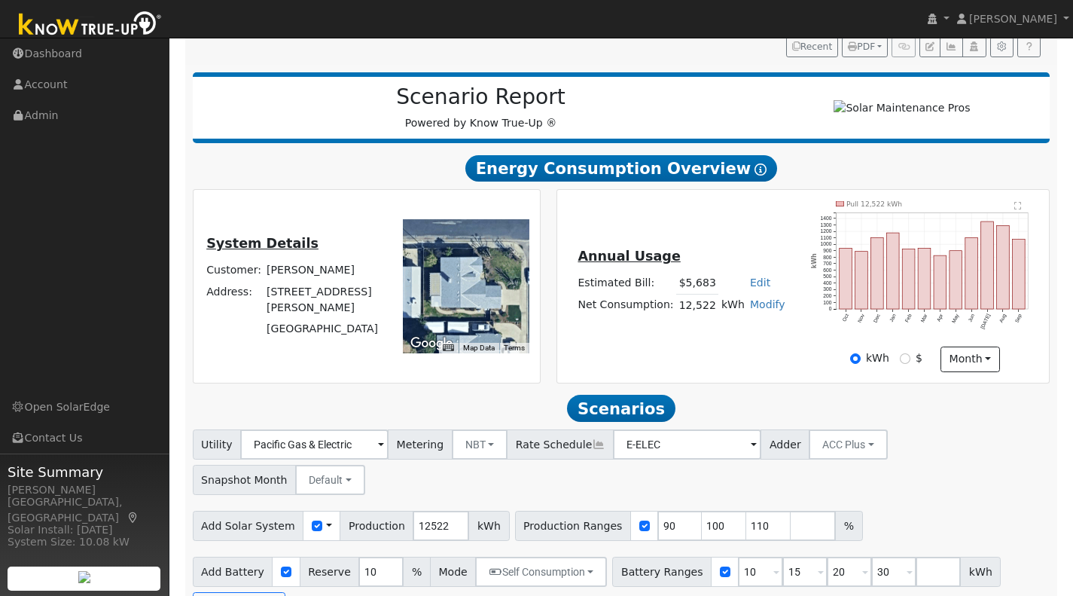
scroll to position [193, 0]
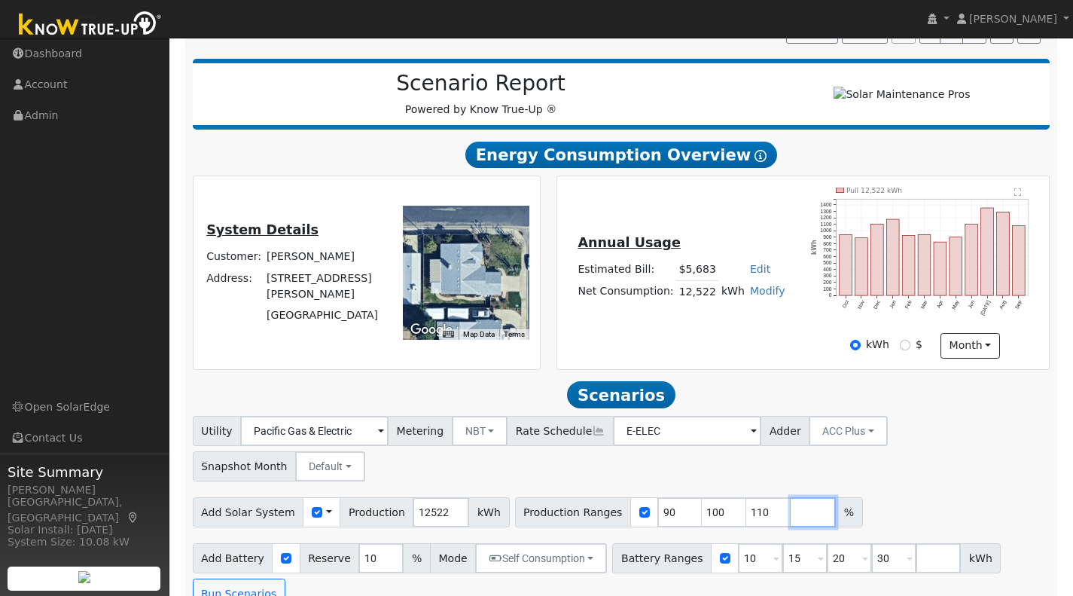
click at [790, 497] on input "number" at bounding box center [812, 512] width 45 height 30
type input "122"
click at [838, 434] on button "ACC Plus" at bounding box center [848, 431] width 79 height 30
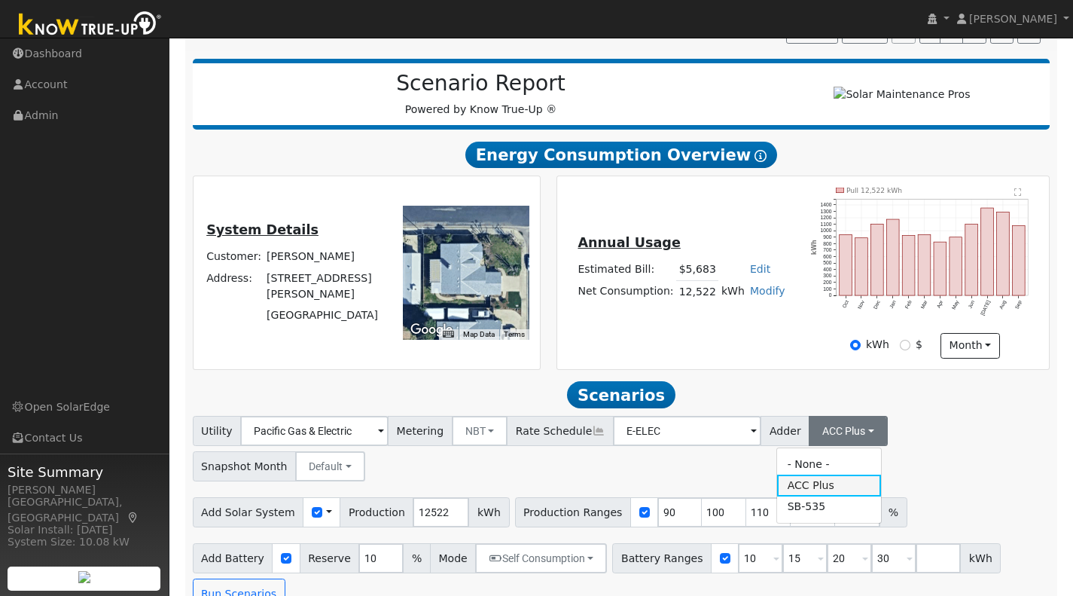
click at [812, 488] on link "ACC Plus" at bounding box center [829, 484] width 105 height 21
click at [835, 443] on button "ACC Plus" at bounding box center [848, 431] width 79 height 30
click at [800, 509] on link "SB-535" at bounding box center [829, 506] width 105 height 21
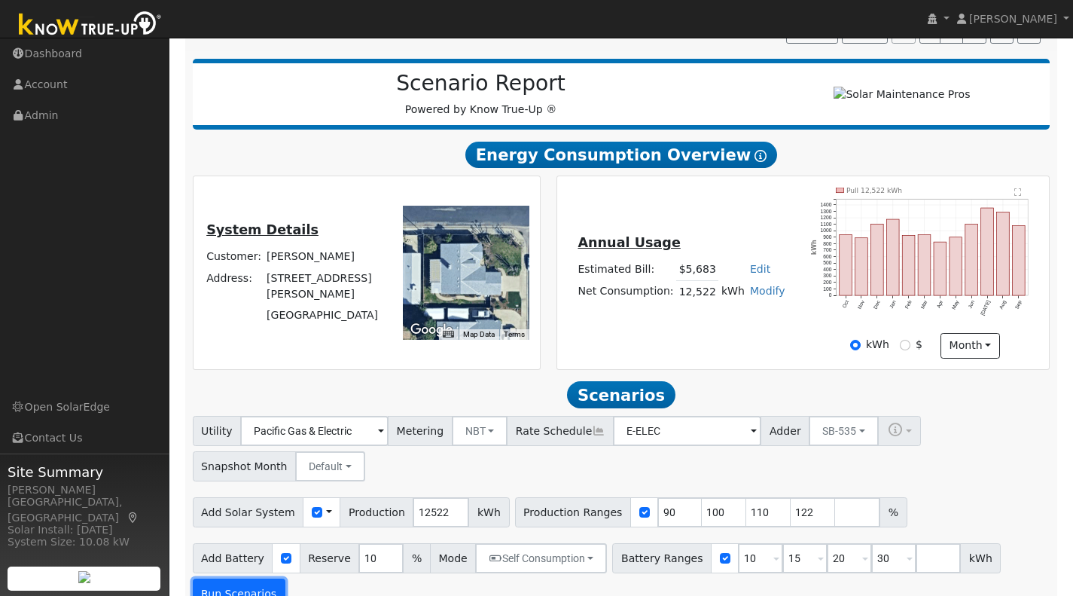
click at [238, 587] on button "Run Scenarios" at bounding box center [239, 593] width 93 height 30
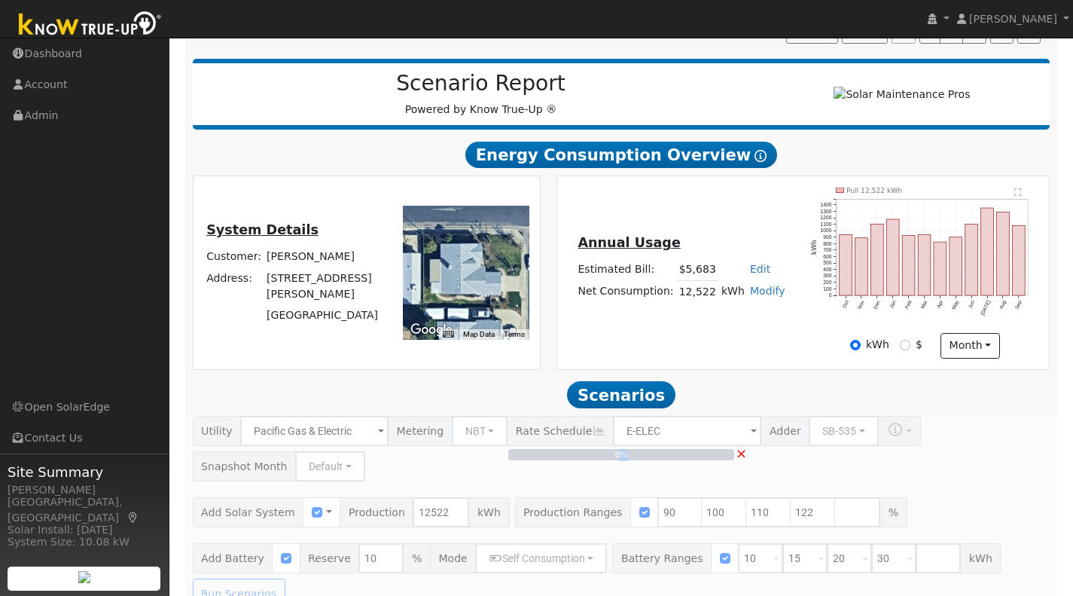
click at [238, 587] on div "0% ×" at bounding box center [620, 512] width 873 height 193
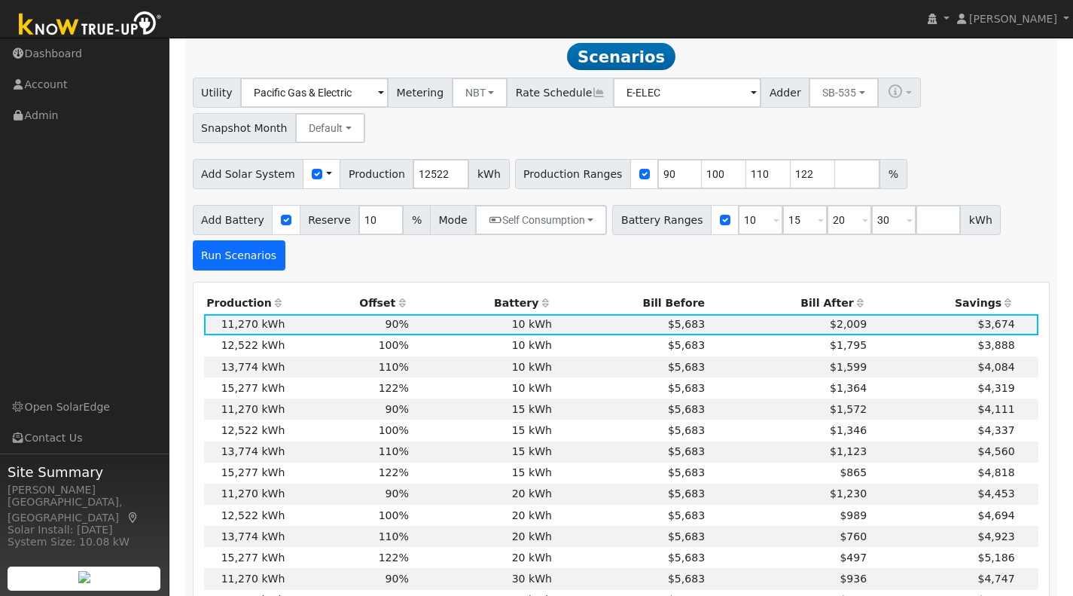
scroll to position [535, 0]
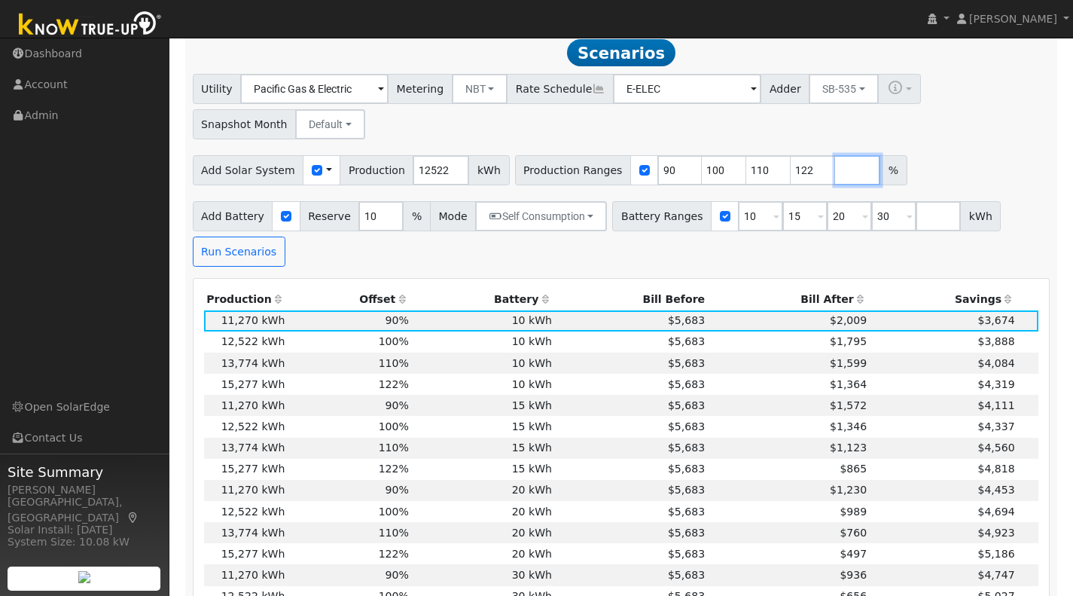
click at [835, 180] on input "number" at bounding box center [857, 170] width 45 height 30
type input "121"
type input "122"
click at [218, 252] on button "Run Scenarios" at bounding box center [239, 251] width 93 height 30
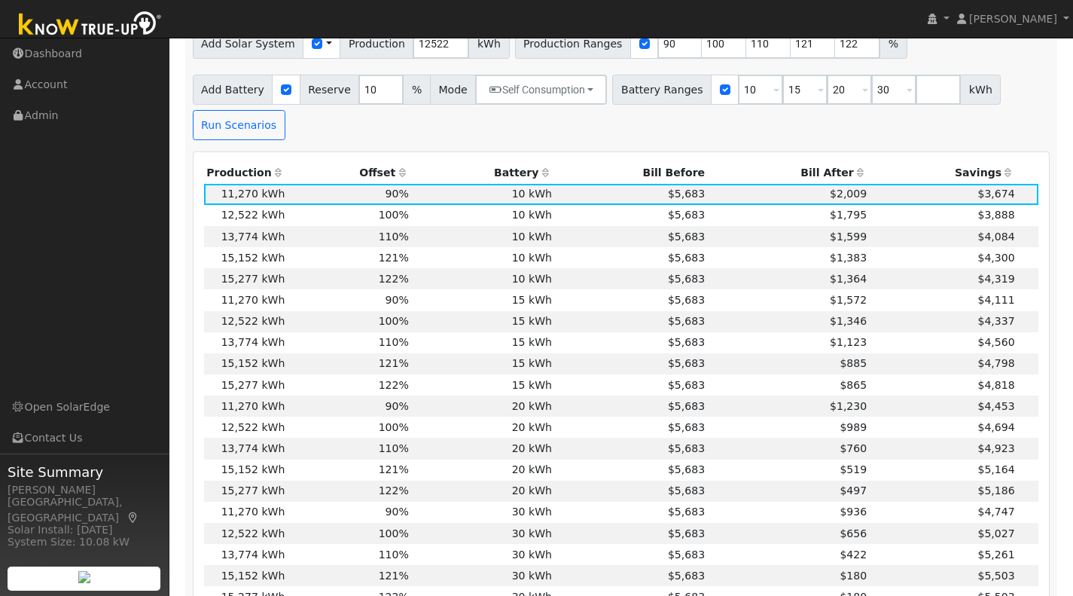
scroll to position [669, 0]
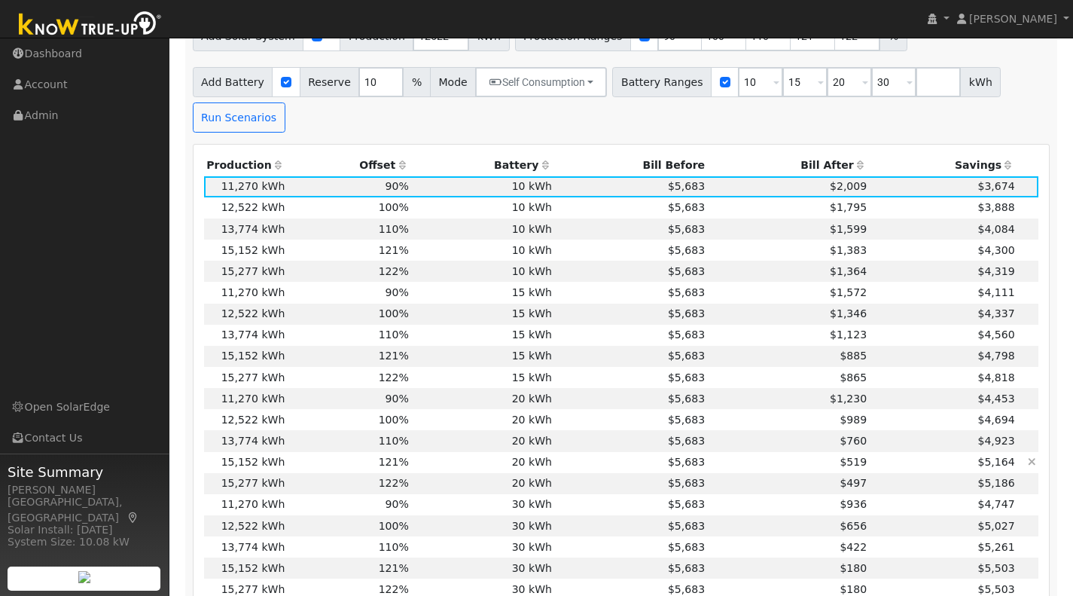
click at [299, 468] on td "121%" at bounding box center [350, 462] width 124 height 21
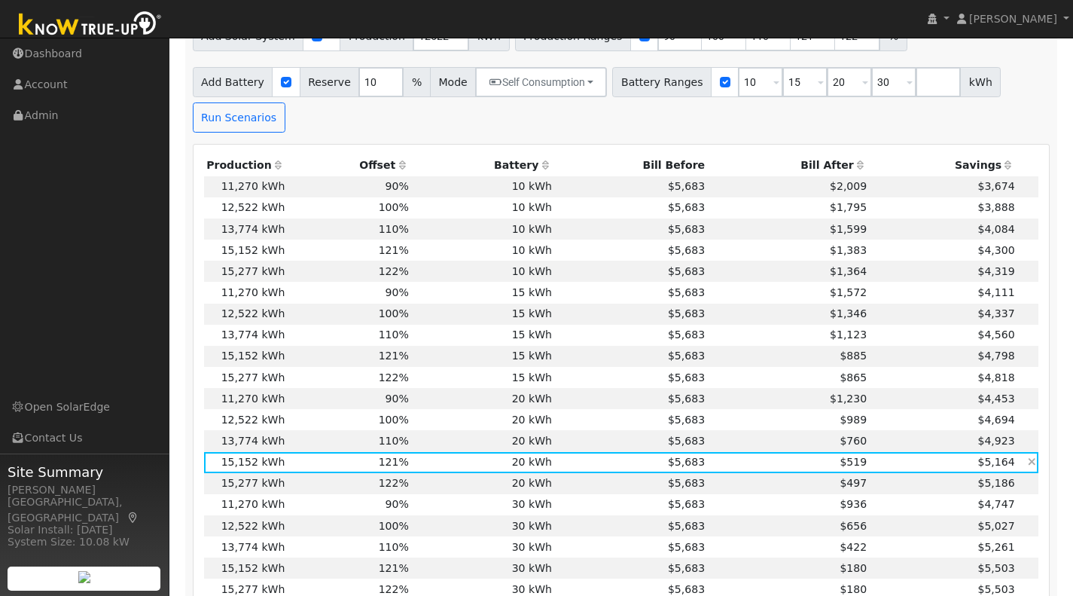
click at [299, 468] on td "121%" at bounding box center [350, 462] width 124 height 21
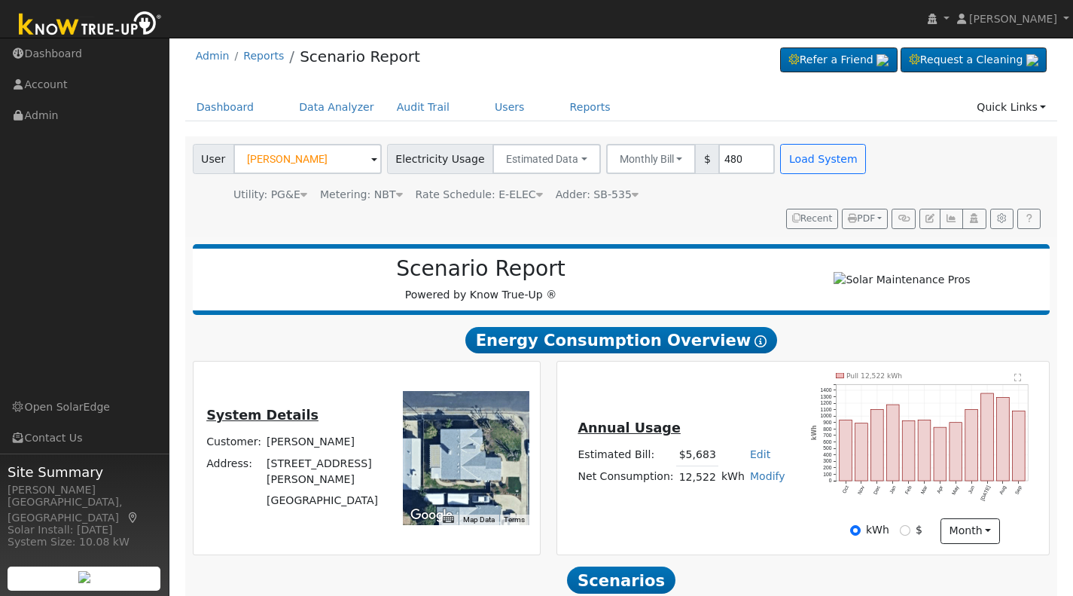
scroll to position [0, 0]
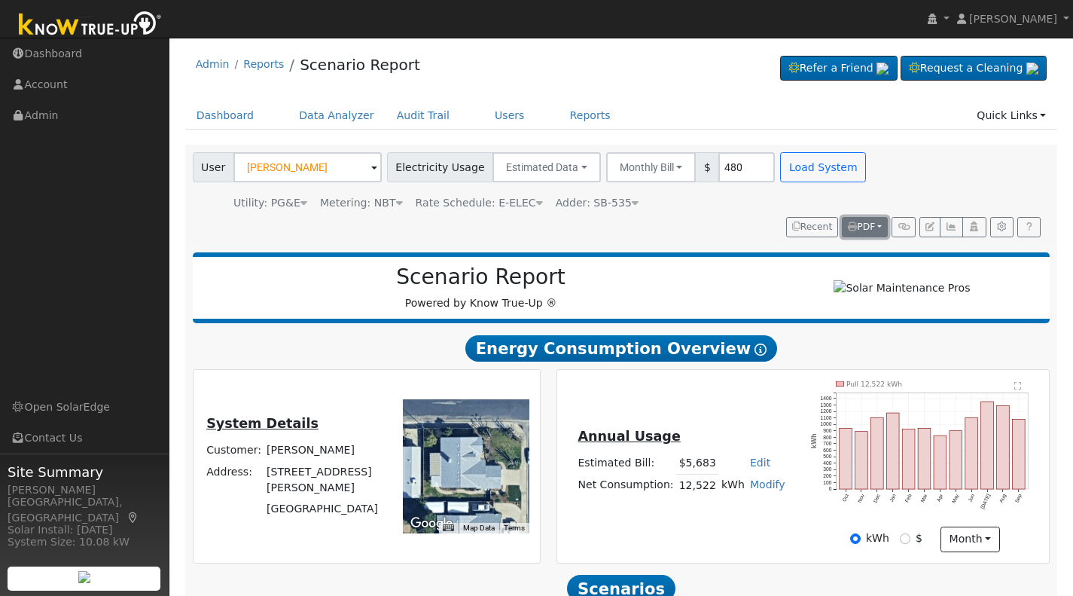
click at [864, 227] on span "PDF" at bounding box center [861, 226] width 27 height 11
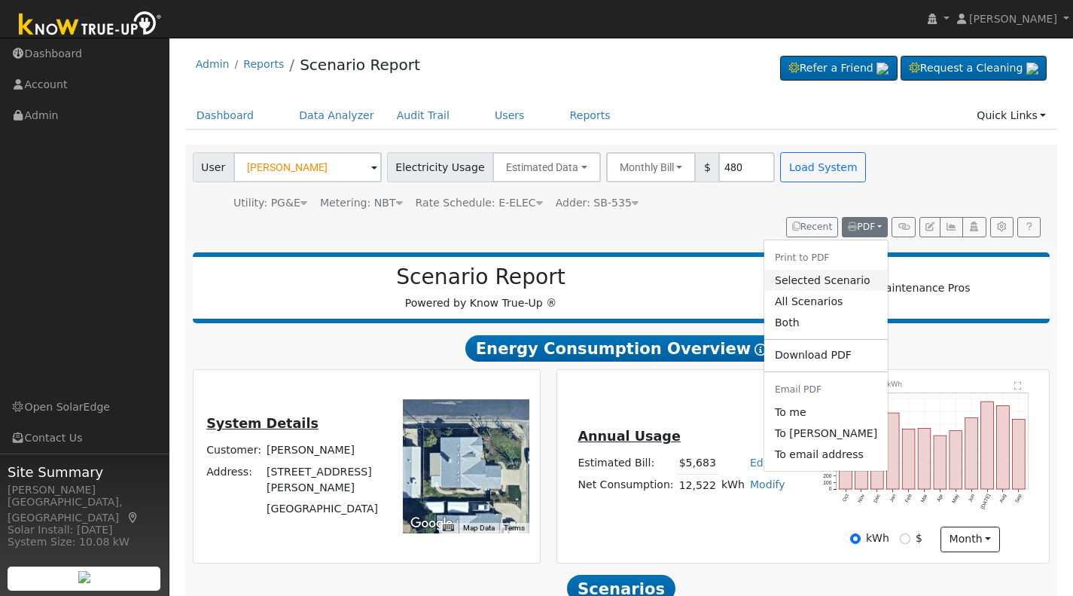
click at [828, 282] on link "Selected Scenario" at bounding box center [825, 280] width 123 height 21
